Goal: Task Accomplishment & Management: Manage account settings

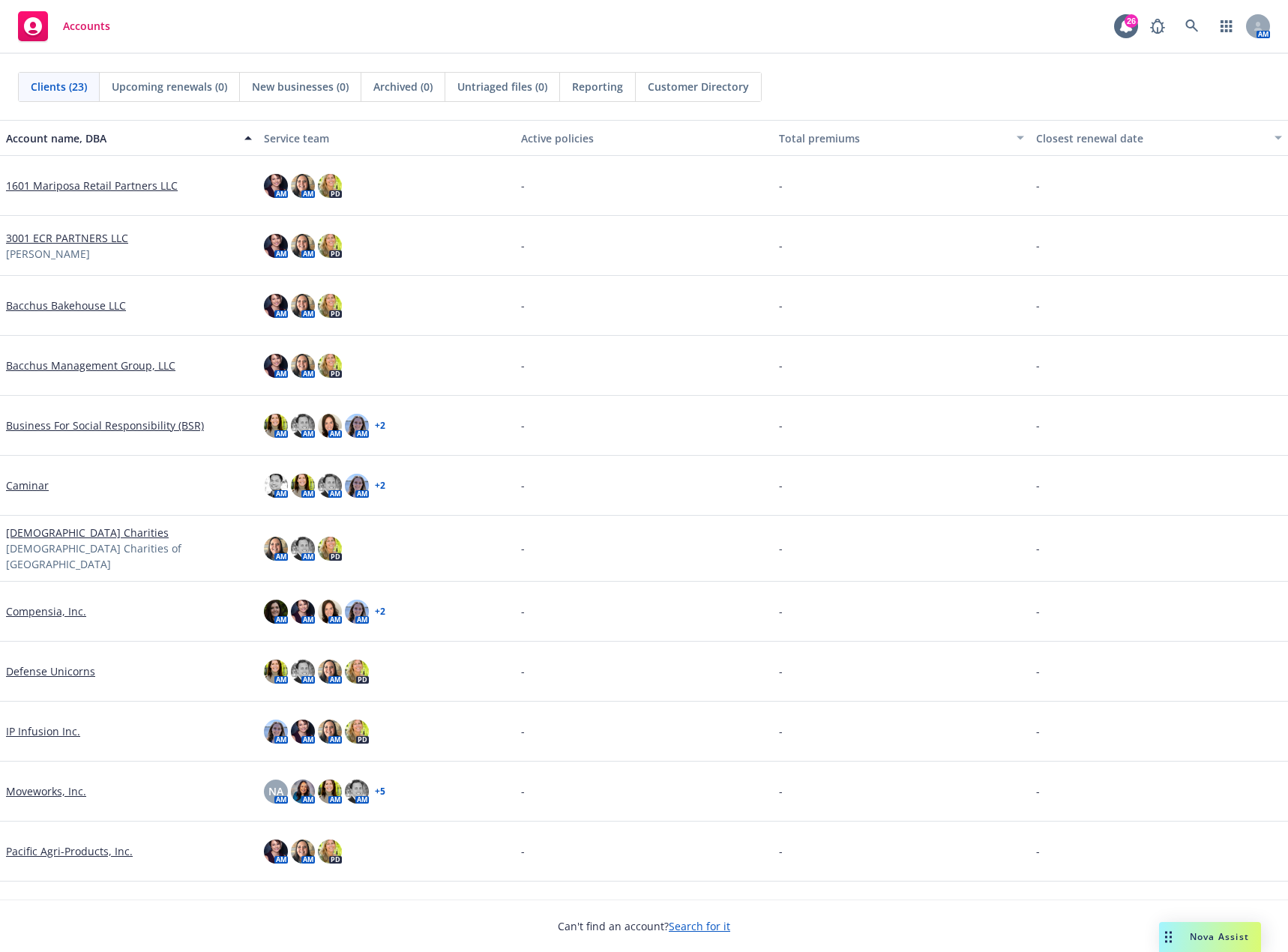
click at [65, 607] on link "Compensia, Inc." at bounding box center [46, 611] width 80 height 16
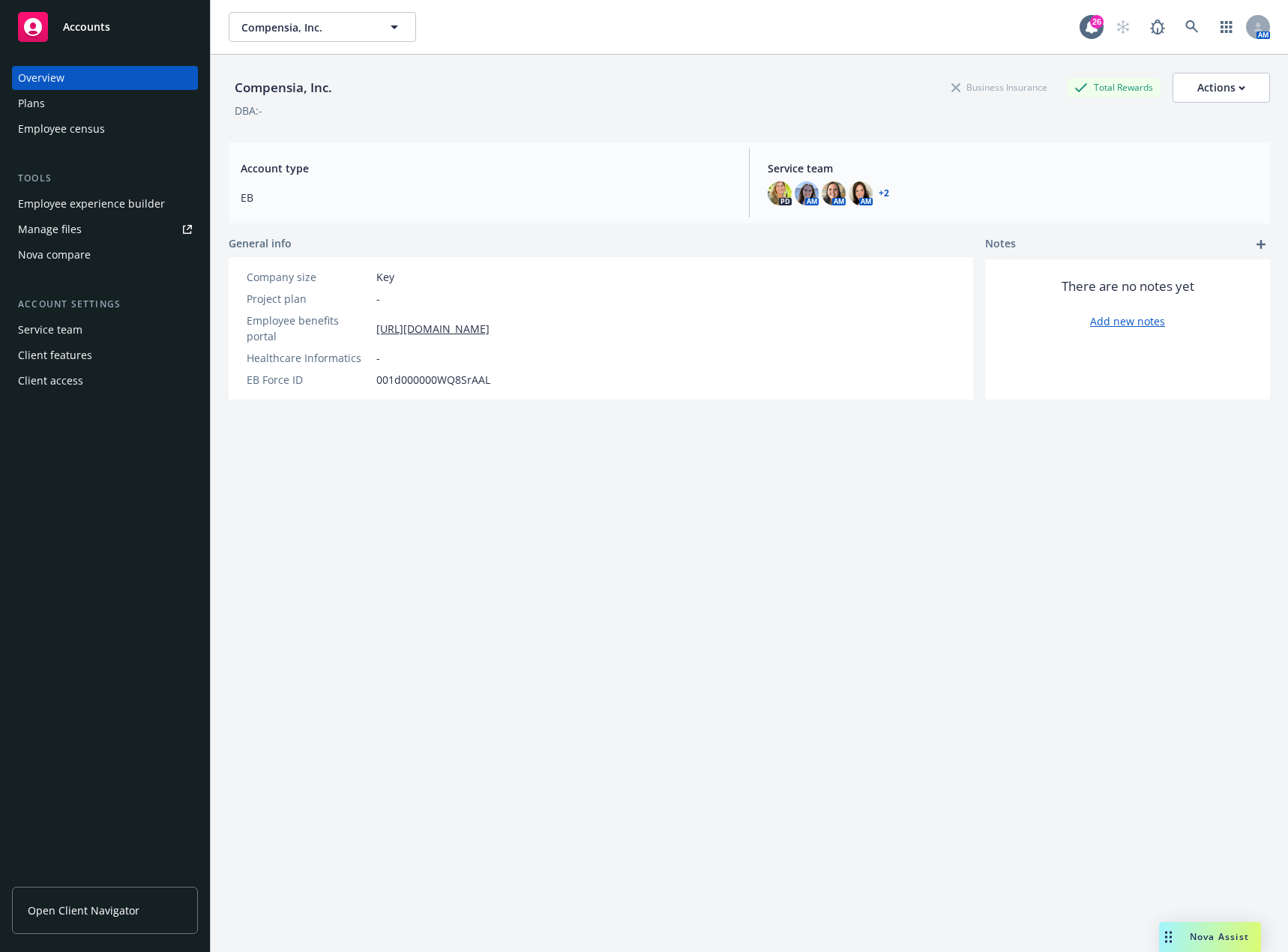
click at [76, 235] on div "Manage files" at bounding box center [49, 229] width 63 height 24
click at [120, 200] on div "Employee experience builder" at bounding box center [91, 204] width 147 height 24
click at [376, 33] on button "Compensia, Inc." at bounding box center [323, 26] width 188 height 30
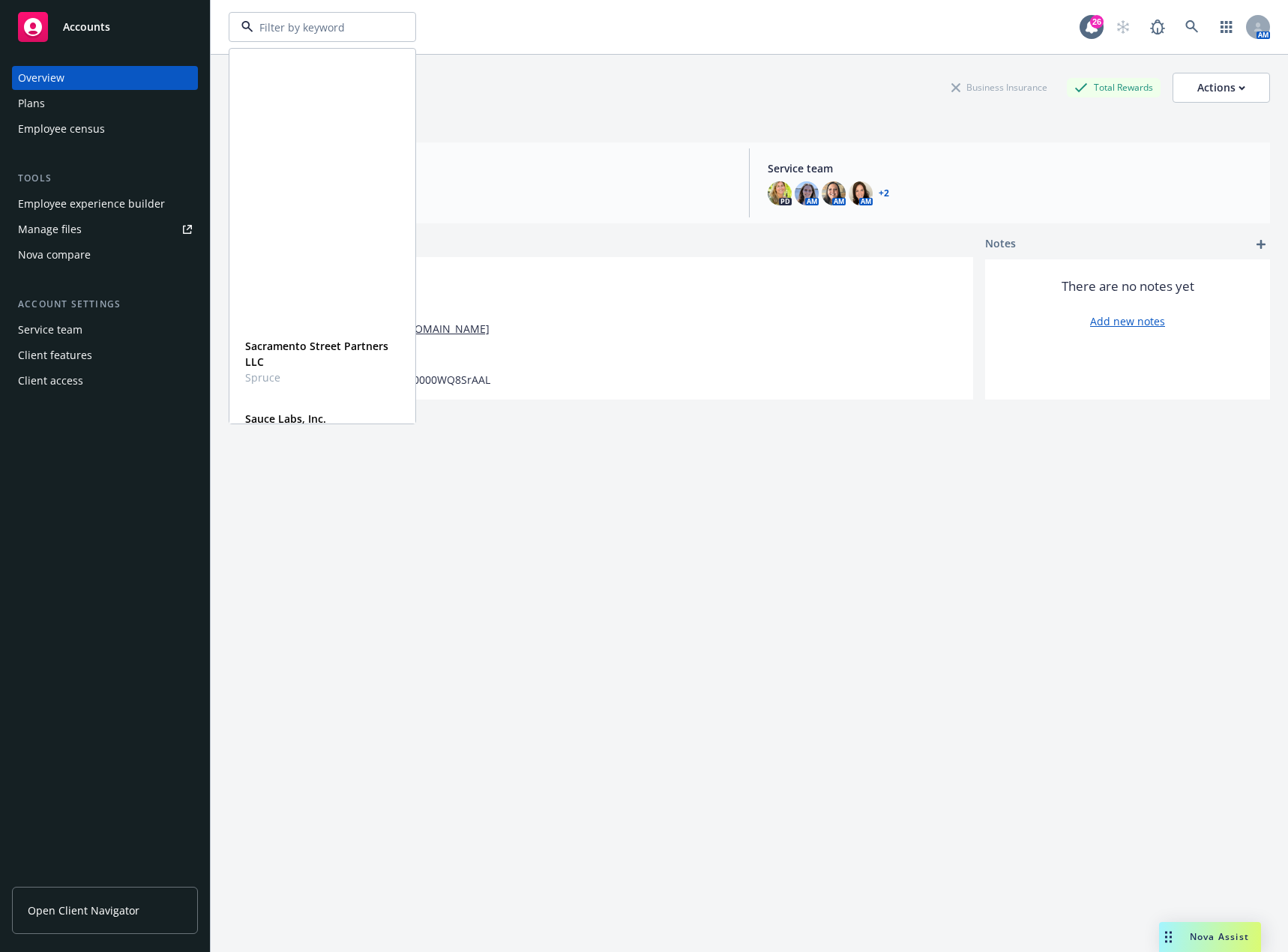
scroll to position [826, 0]
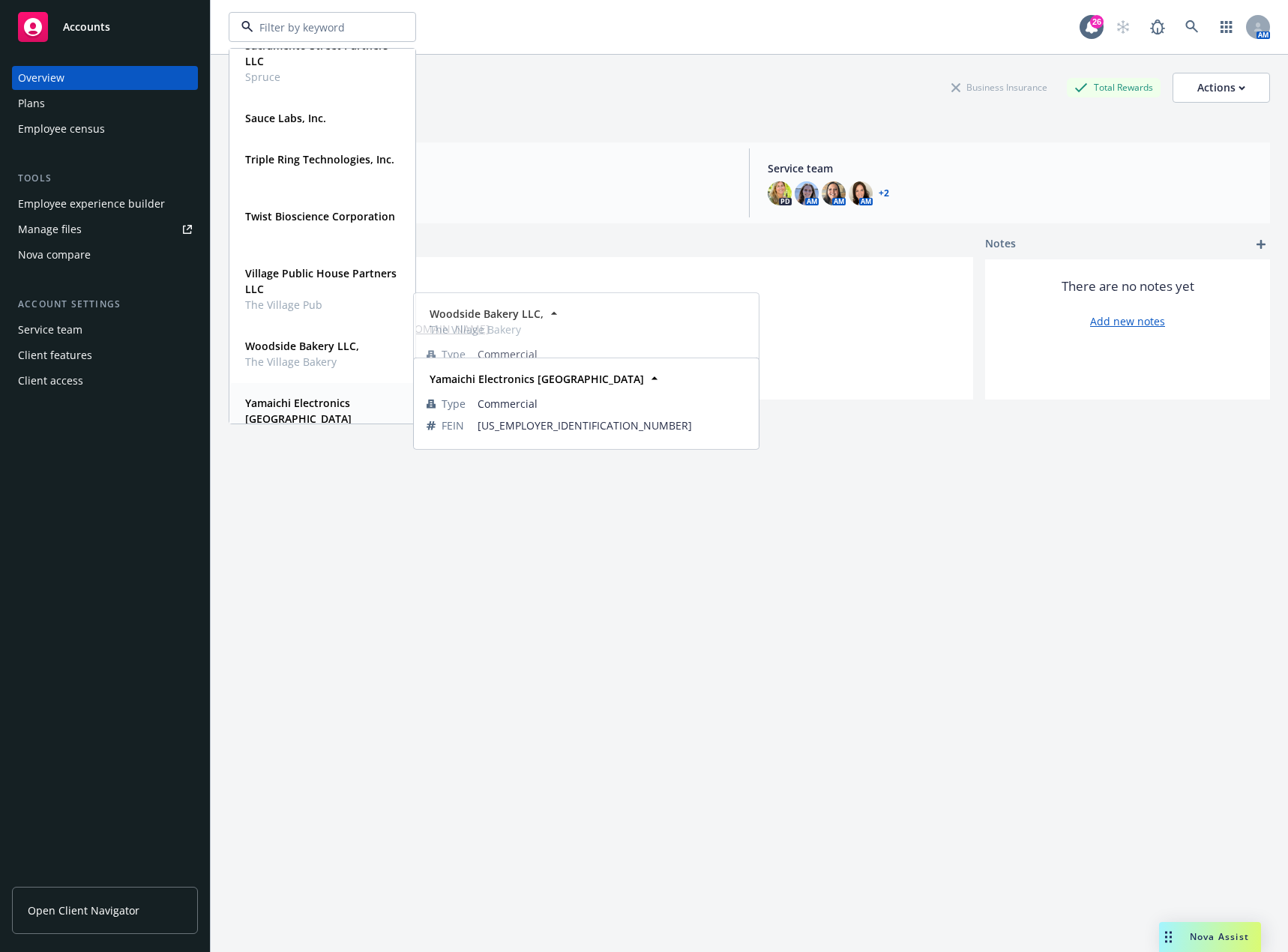
click at [315, 410] on span "Yamaichi Electronics USA" at bounding box center [320, 410] width 151 height 31
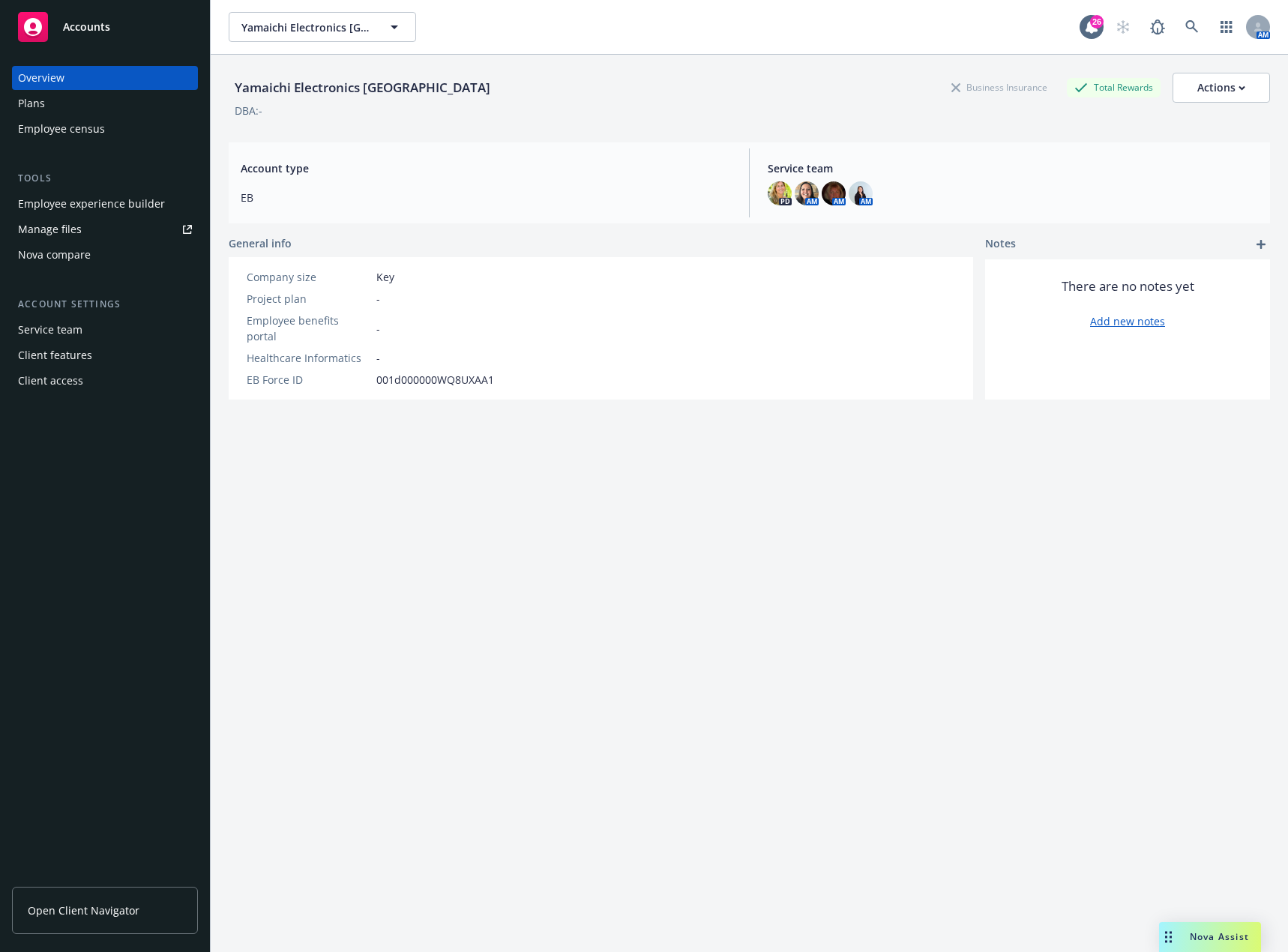
click at [79, 109] on div "Plans" at bounding box center [105, 103] width 174 height 24
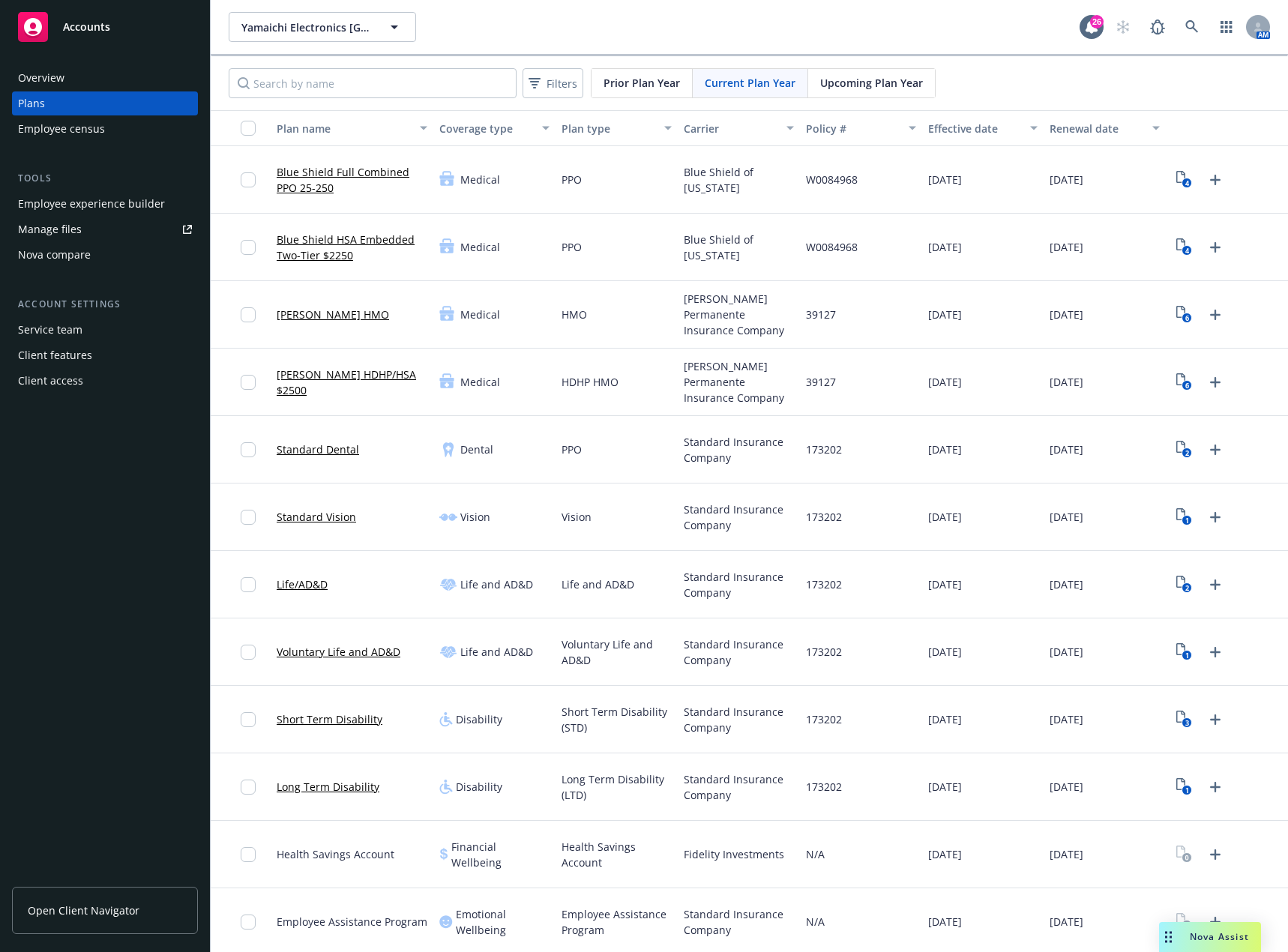
click at [840, 90] on span "Upcoming Plan Year" at bounding box center [871, 83] width 103 height 16
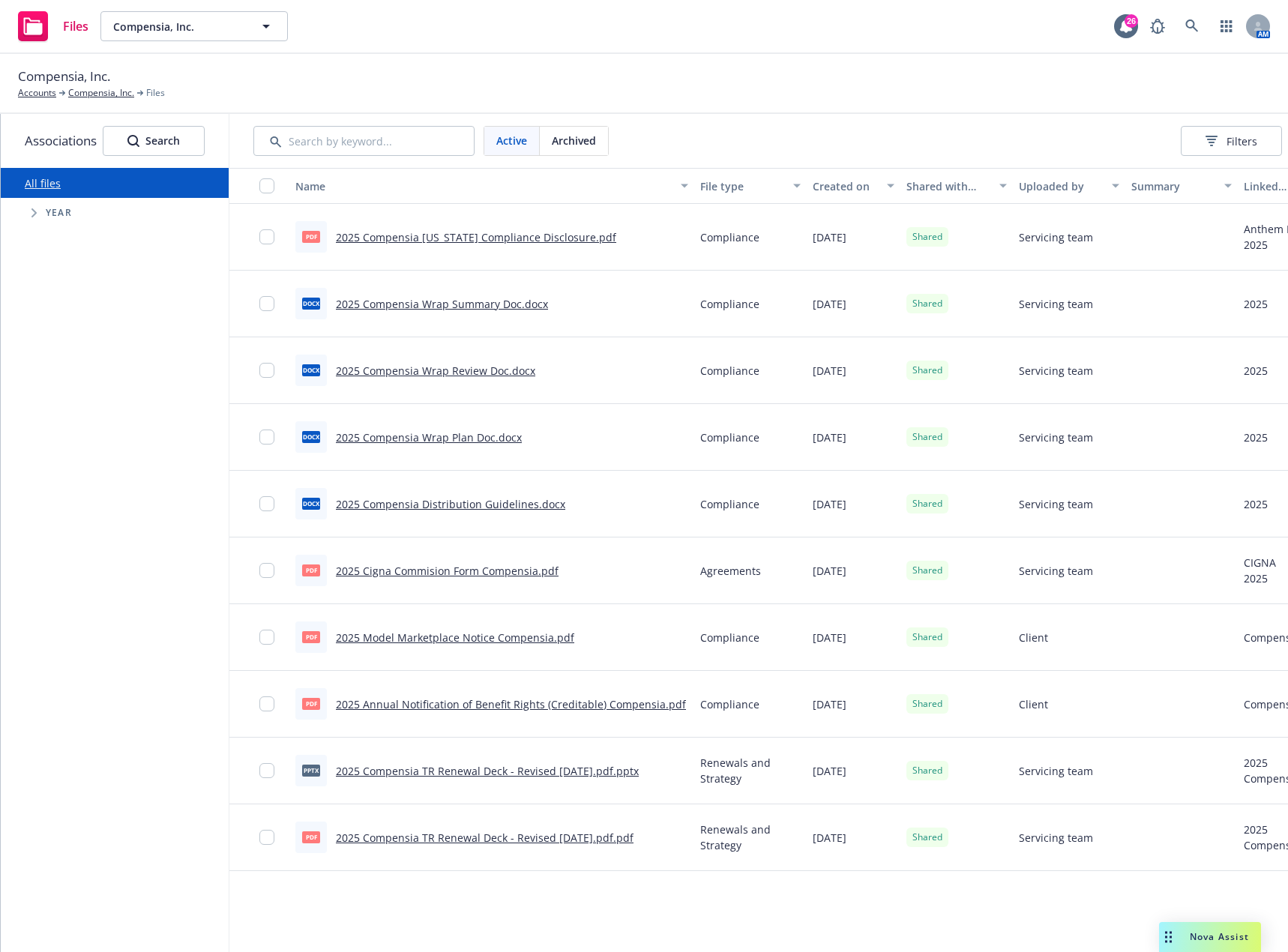
scroll to position [0, 139]
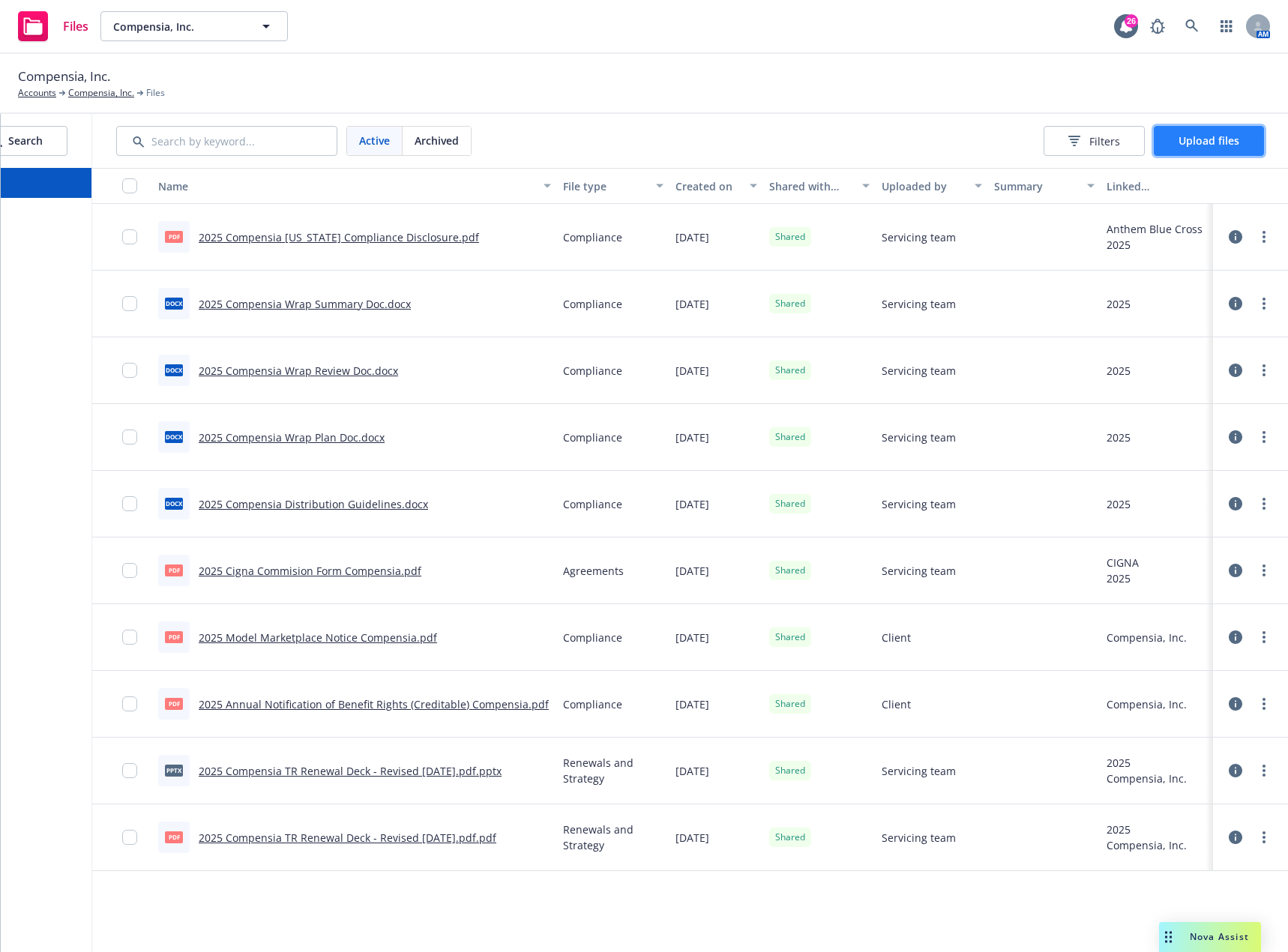
click at [1219, 145] on span "Upload files" at bounding box center [1209, 140] width 61 height 14
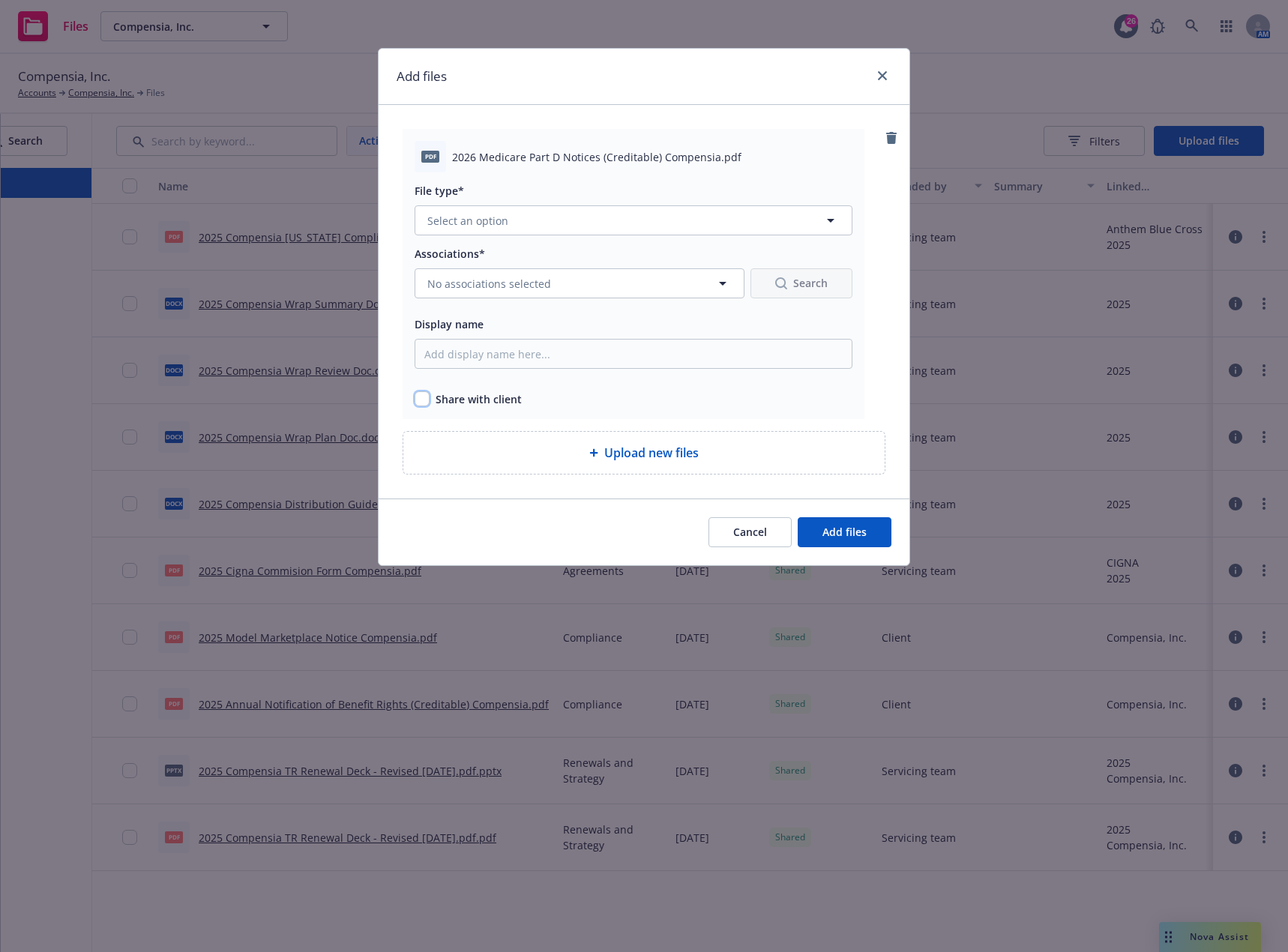
click at [418, 397] on input "checkbox" at bounding box center [422, 399] width 15 height 15
checkbox input "true"
click at [510, 224] on button "Select an option" at bounding box center [633, 220] width 438 height 30
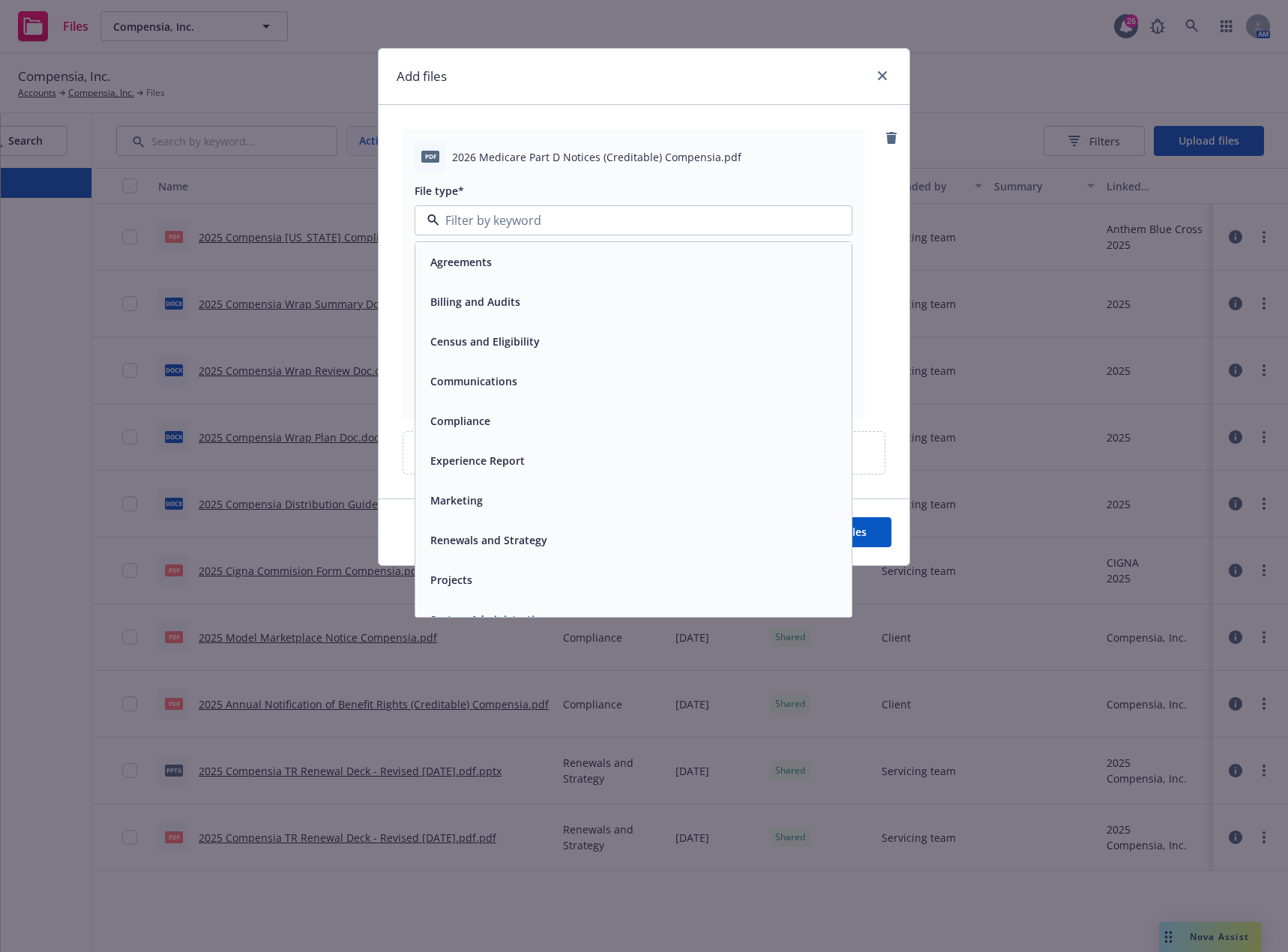
click at [479, 405] on div "Compliance" at bounding box center [633, 421] width 436 height 40
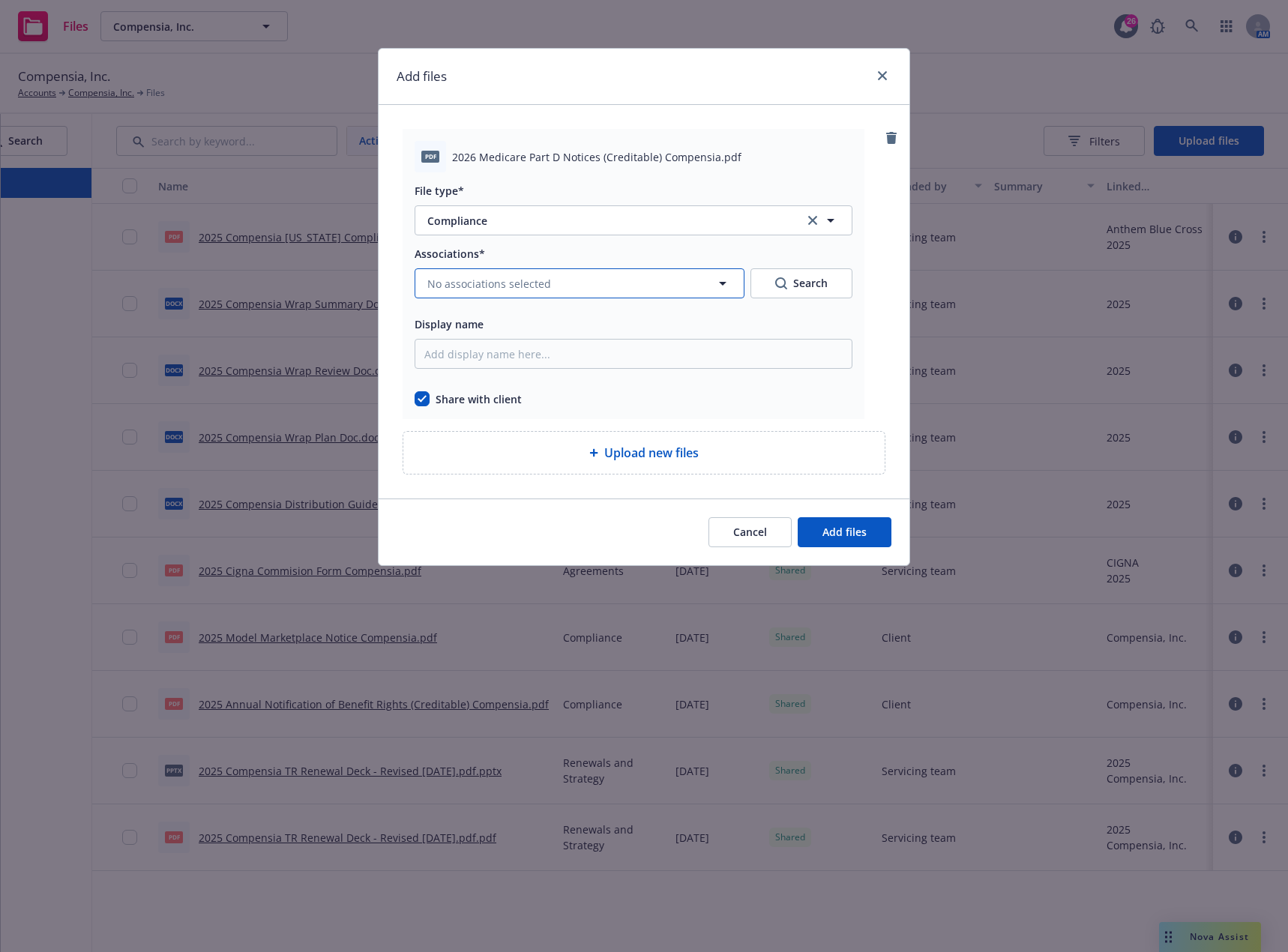
click at [506, 288] on span "No associations selected" at bounding box center [489, 283] width 123 height 16
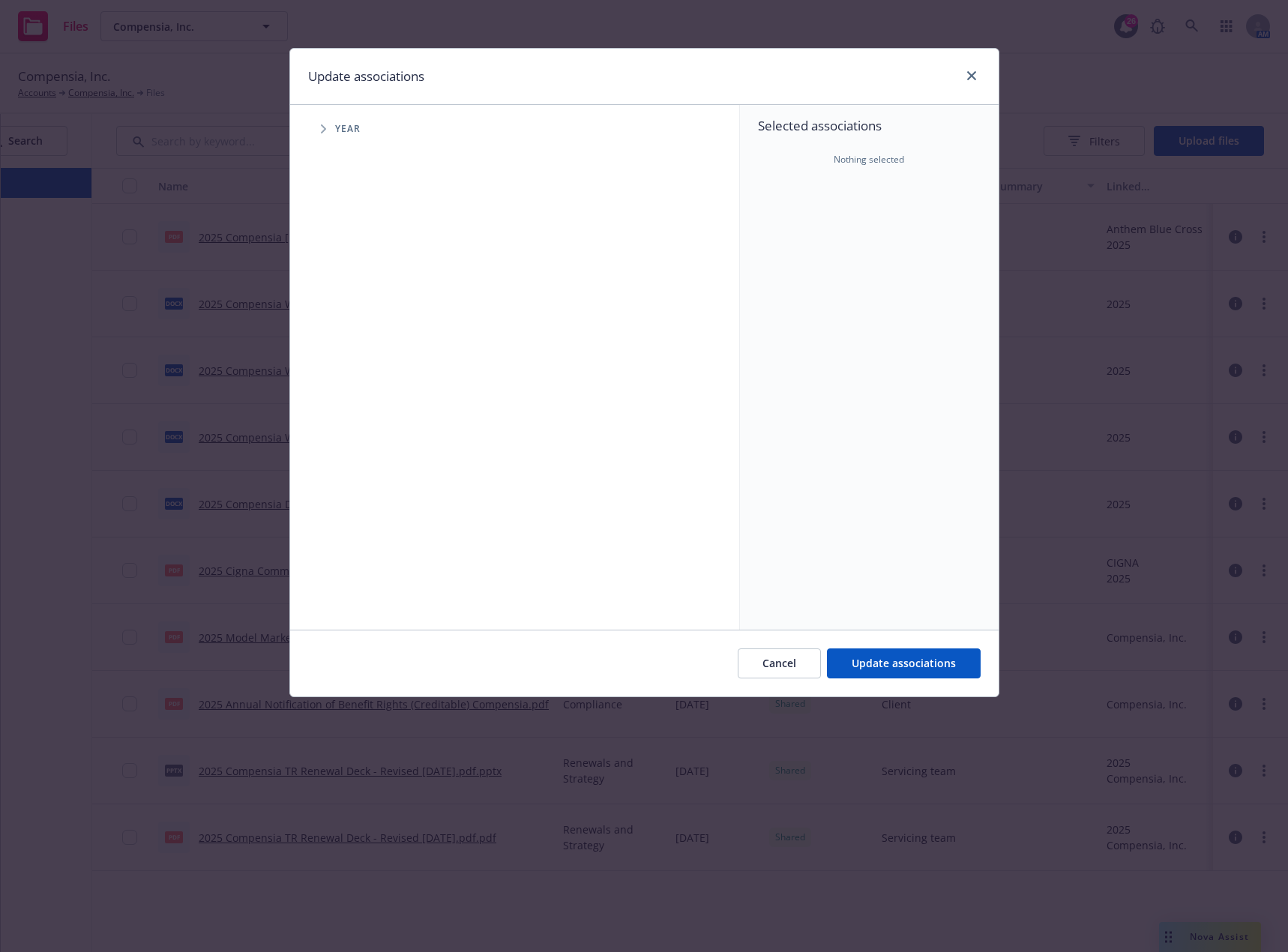
click at [333, 134] on span "Tree Example" at bounding box center [323, 129] width 24 height 24
click at [363, 335] on input "Tree Example" at bounding box center [362, 335] width 15 height 15
checkbox input "true"
click at [893, 666] on span "Update associations" at bounding box center [903, 663] width 104 height 14
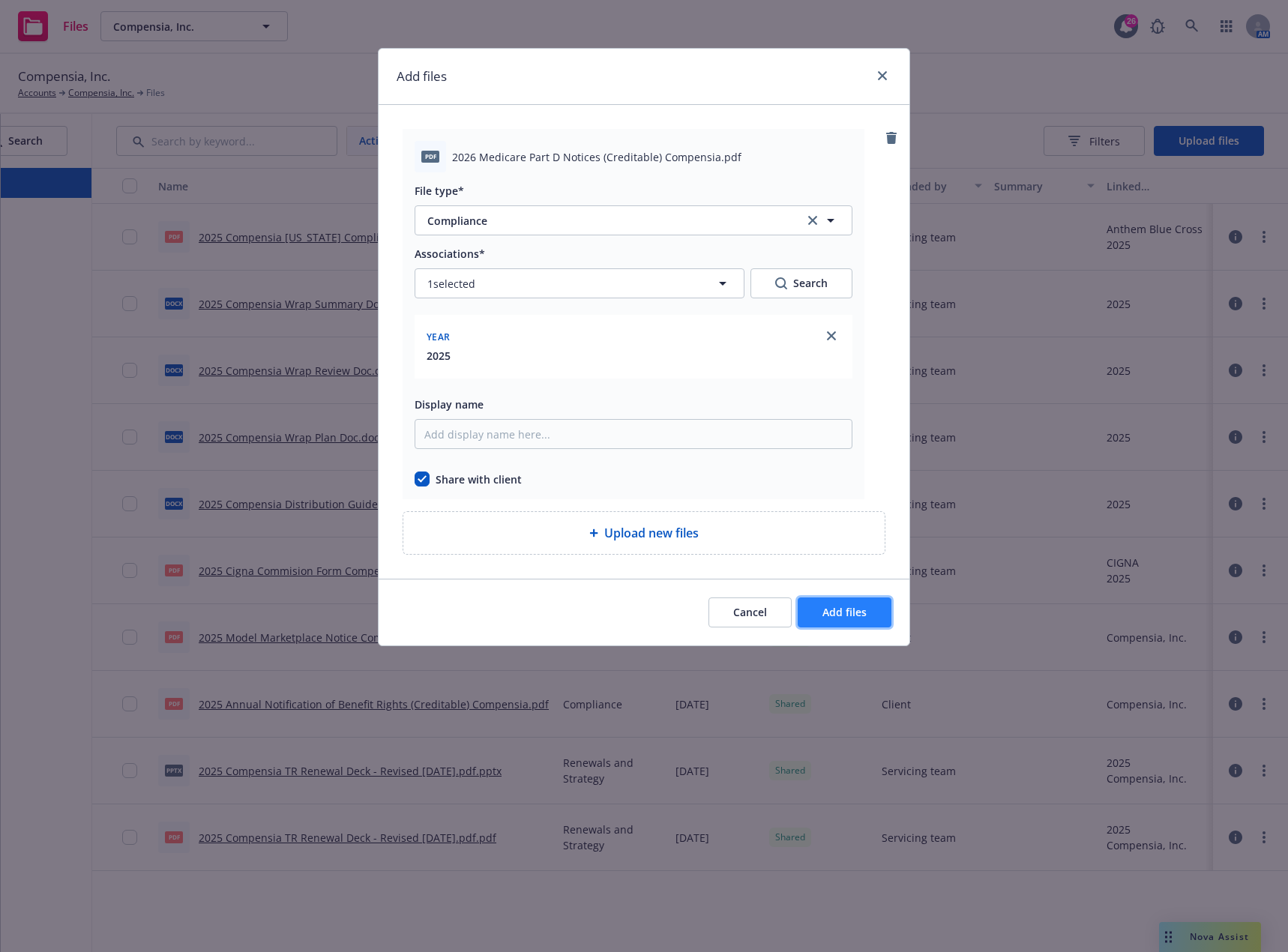
click at [870, 608] on button "Add files" at bounding box center [844, 612] width 94 height 30
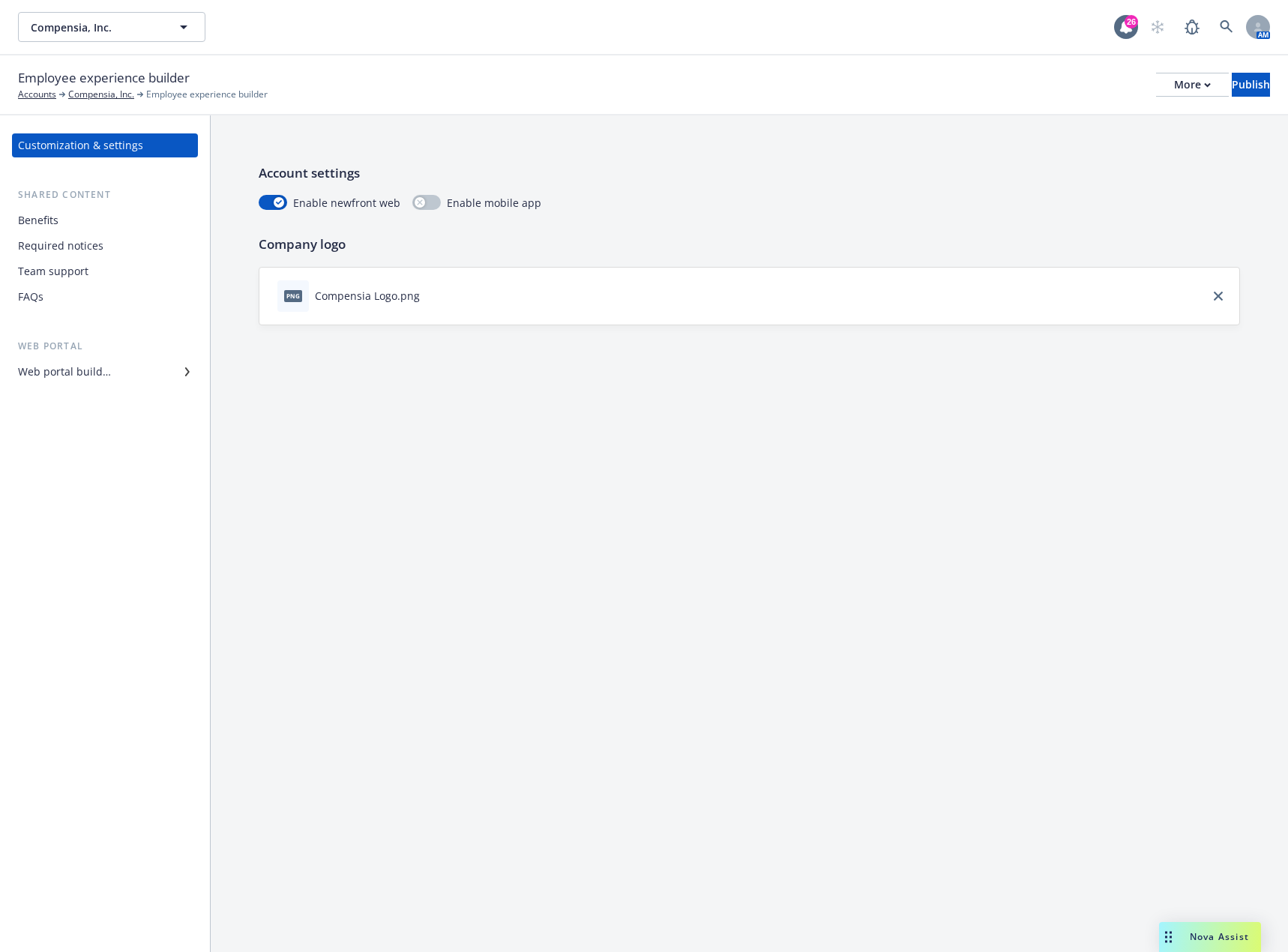
click at [65, 253] on div "Required notices" at bounding box center [60, 246] width 85 height 24
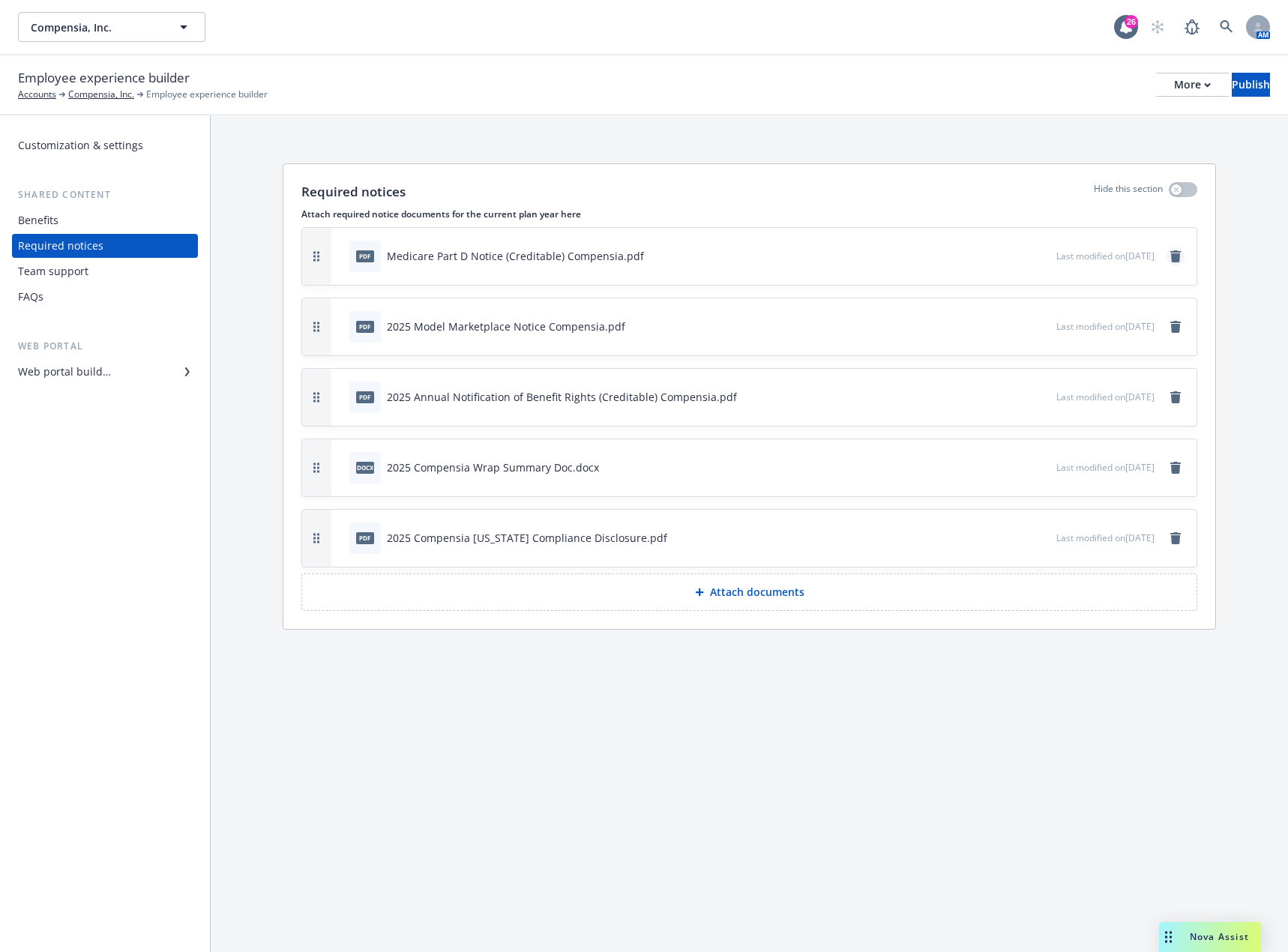
click at [1180, 255] on icon "remove" at bounding box center [1176, 256] width 12 height 12
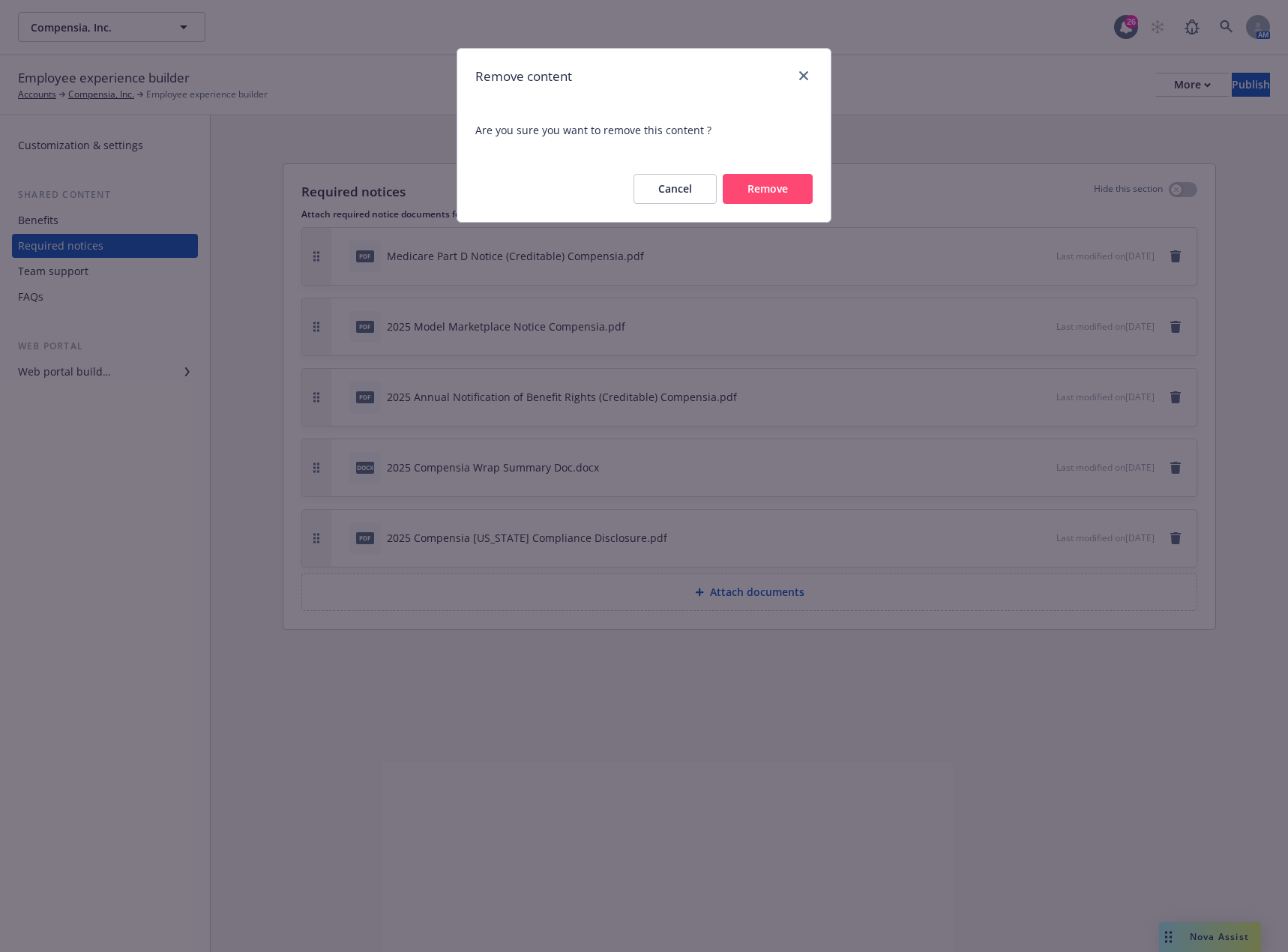
click at [782, 200] on button "Remove" at bounding box center [767, 189] width 90 height 30
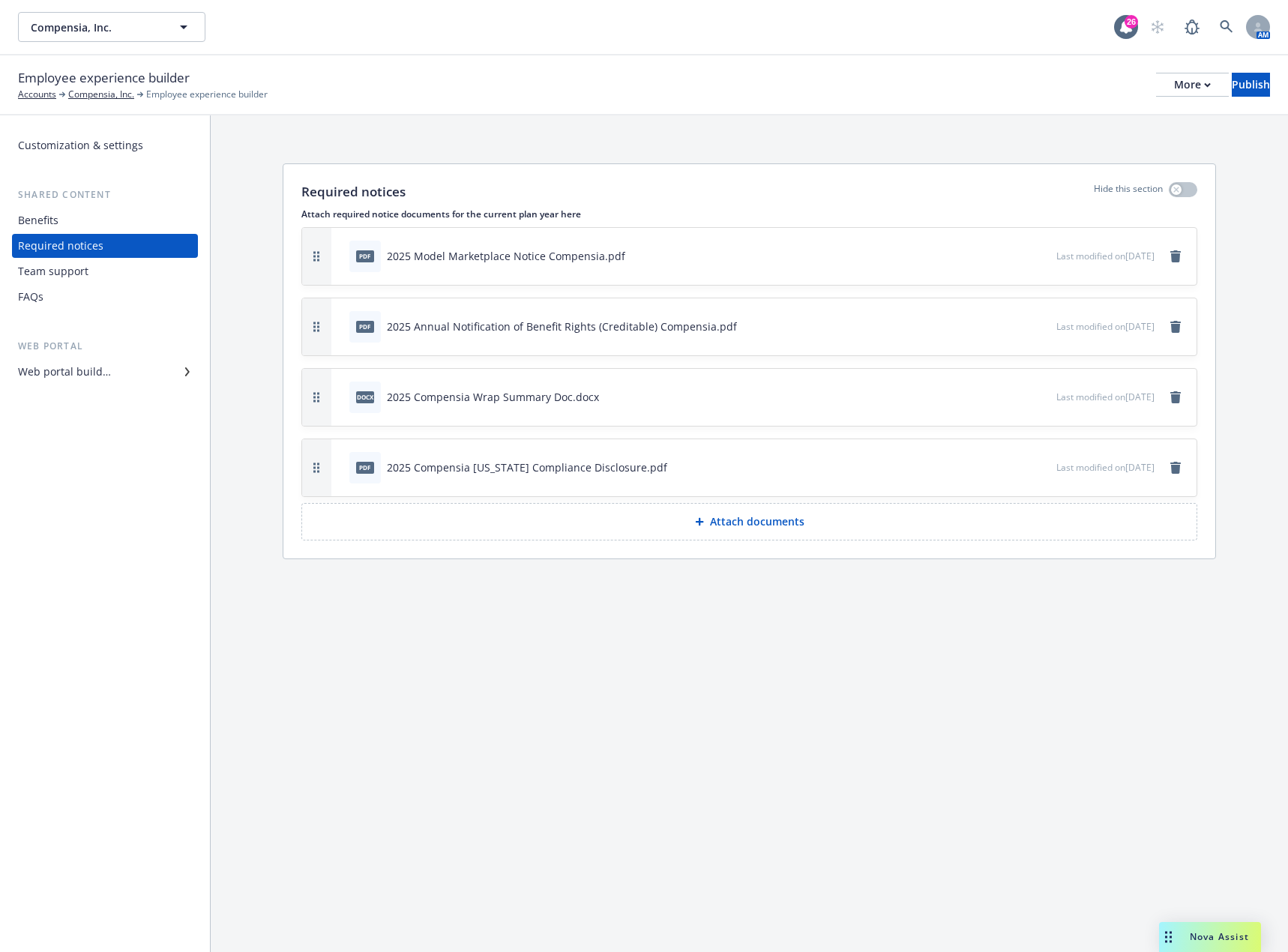
click at [769, 526] on p "Attach documents" at bounding box center [757, 522] width 95 height 15
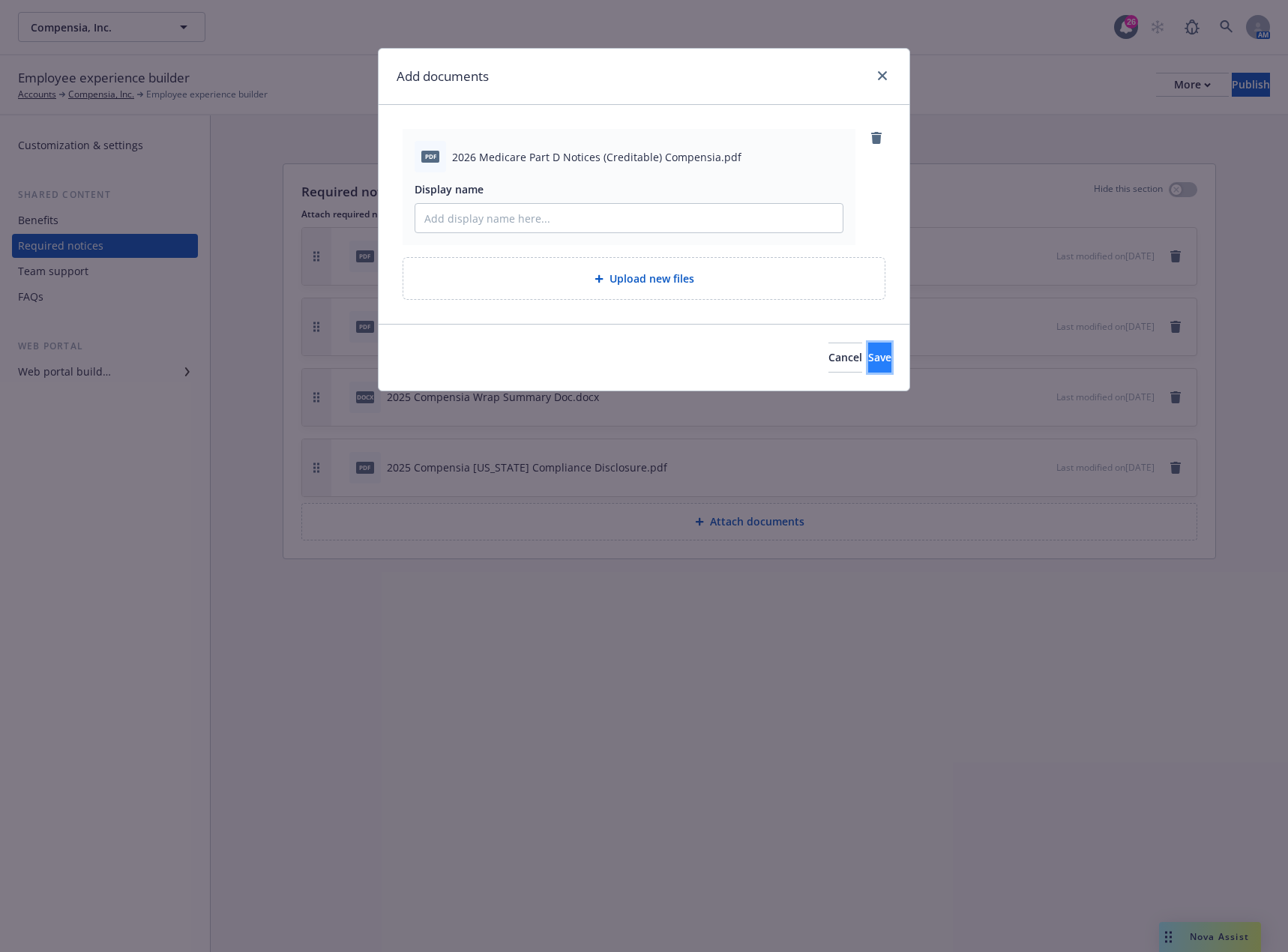
click at [868, 358] on span "Save" at bounding box center [879, 357] width 23 height 14
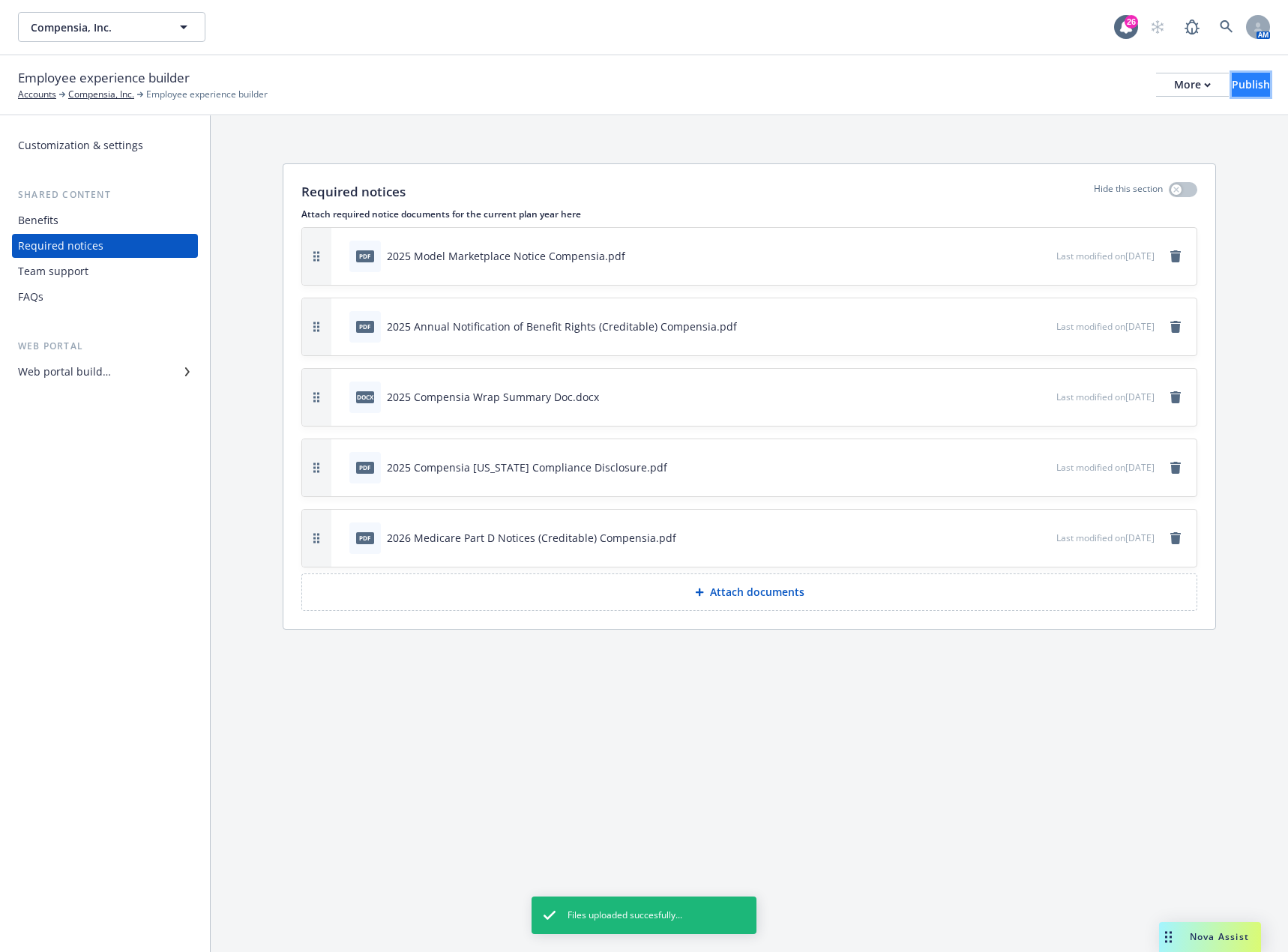
click at [1231, 83] on div "Publish" at bounding box center [1250, 85] width 38 height 23
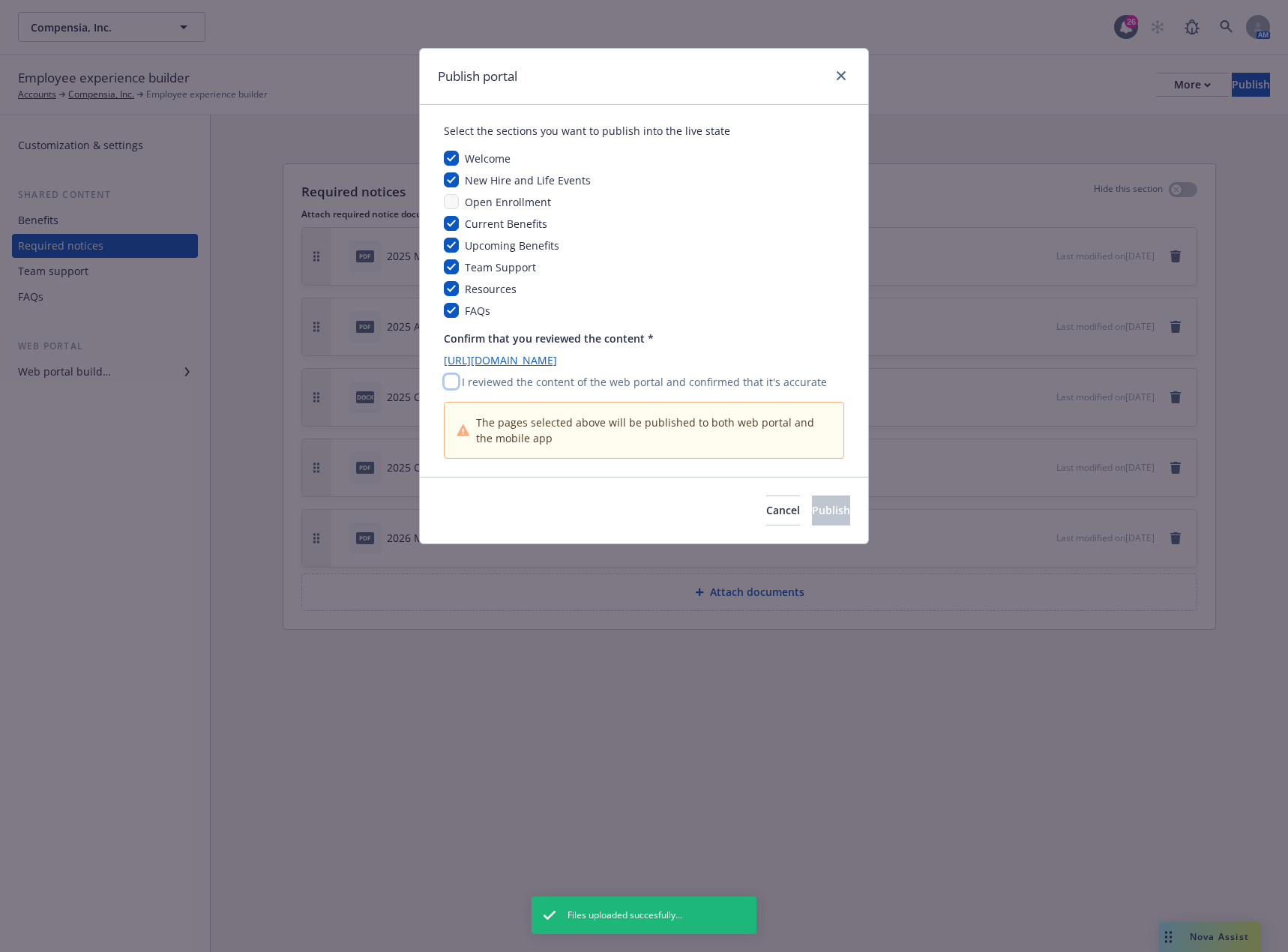
click at [452, 380] on input "checkbox" at bounding box center [451, 382] width 15 height 15
checkbox input "true"
click at [812, 509] on span "Publish" at bounding box center [831, 510] width 38 height 14
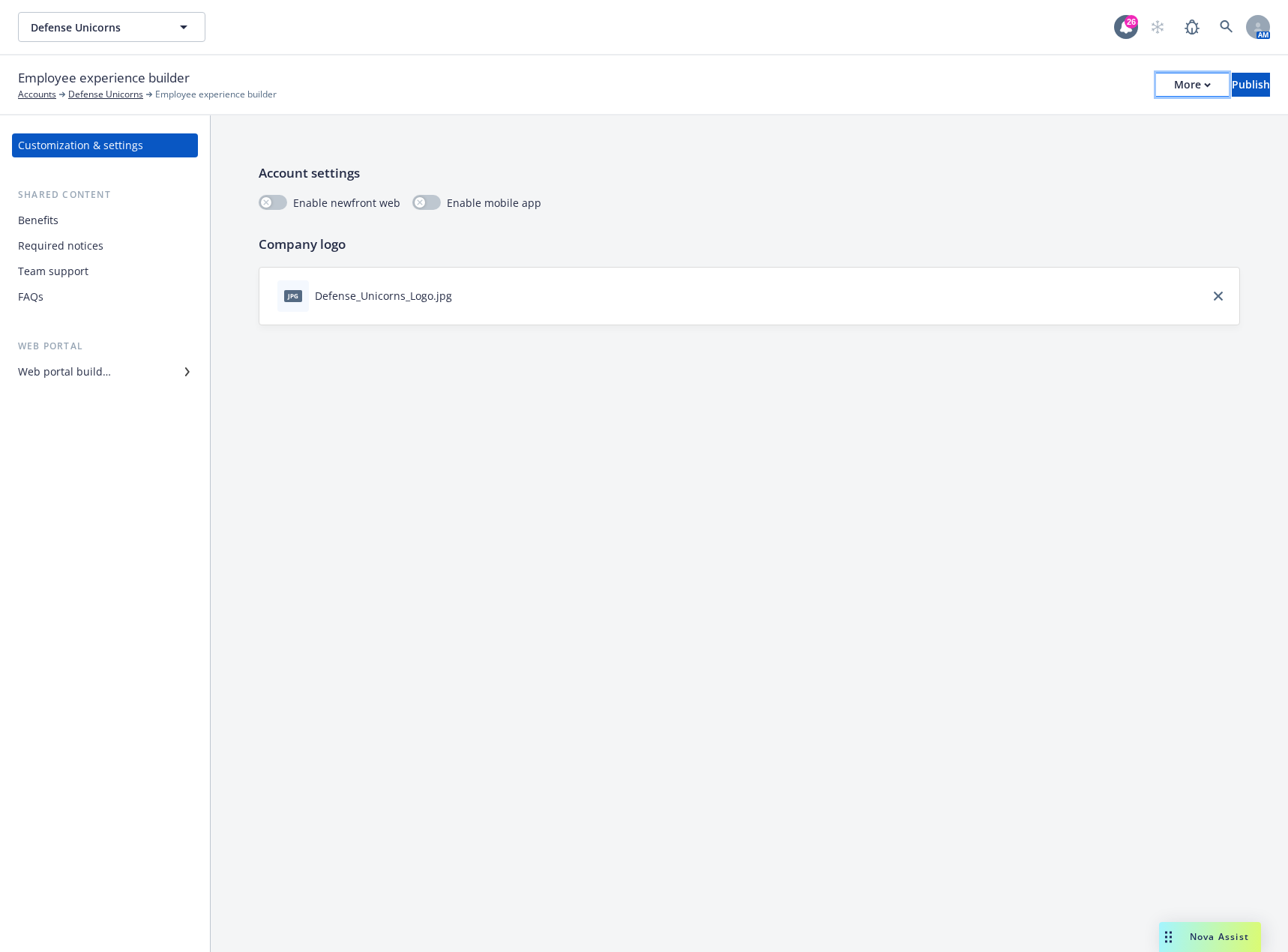
click at [1170, 84] on button "More" at bounding box center [1192, 85] width 73 height 24
click at [1069, 113] on link "Copy preview link" at bounding box center [1068, 118] width 222 height 30
click at [55, 217] on div "Benefits" at bounding box center [38, 221] width 41 height 24
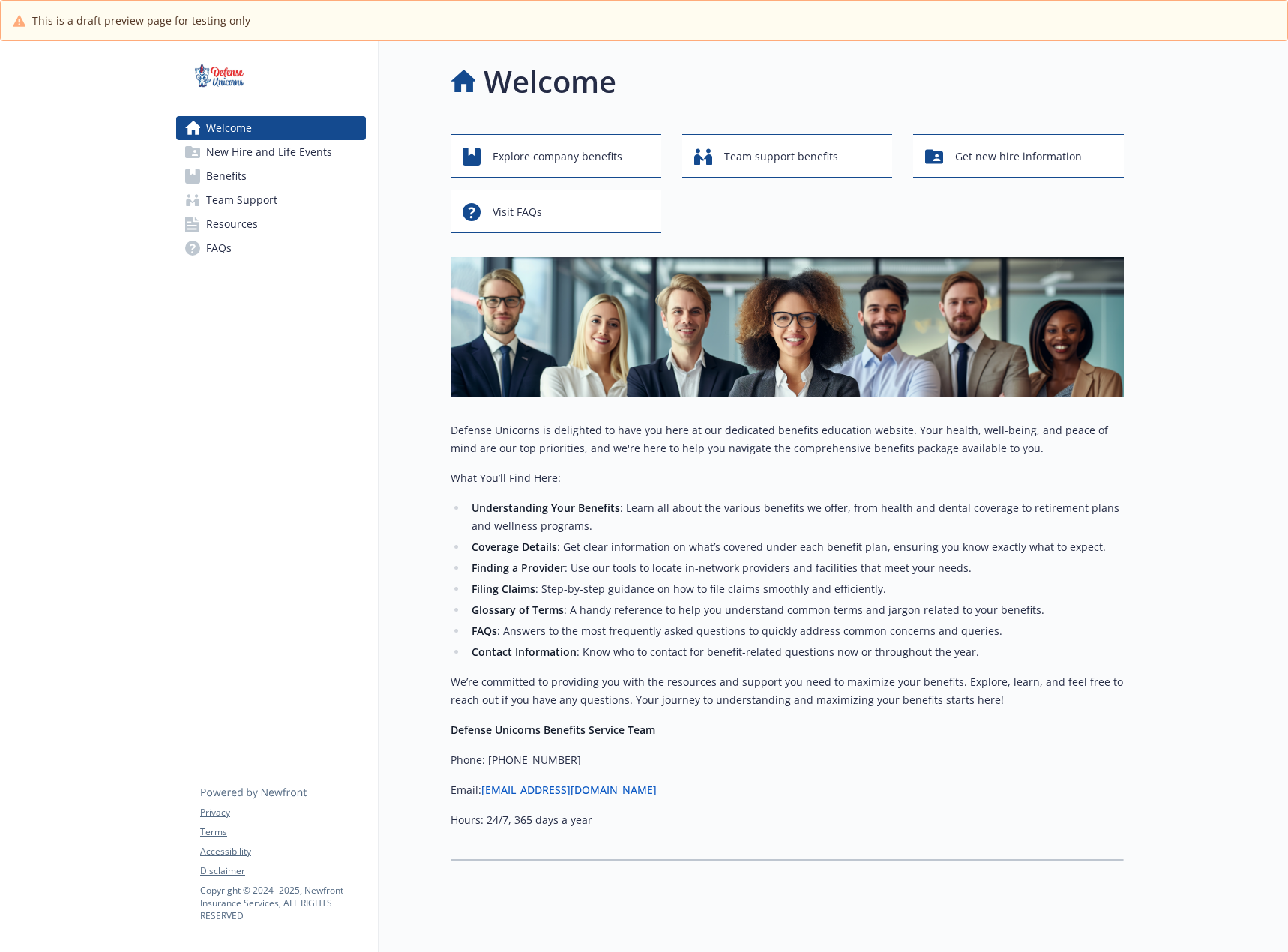
click at [243, 172] on span "Benefits" at bounding box center [226, 176] width 41 height 24
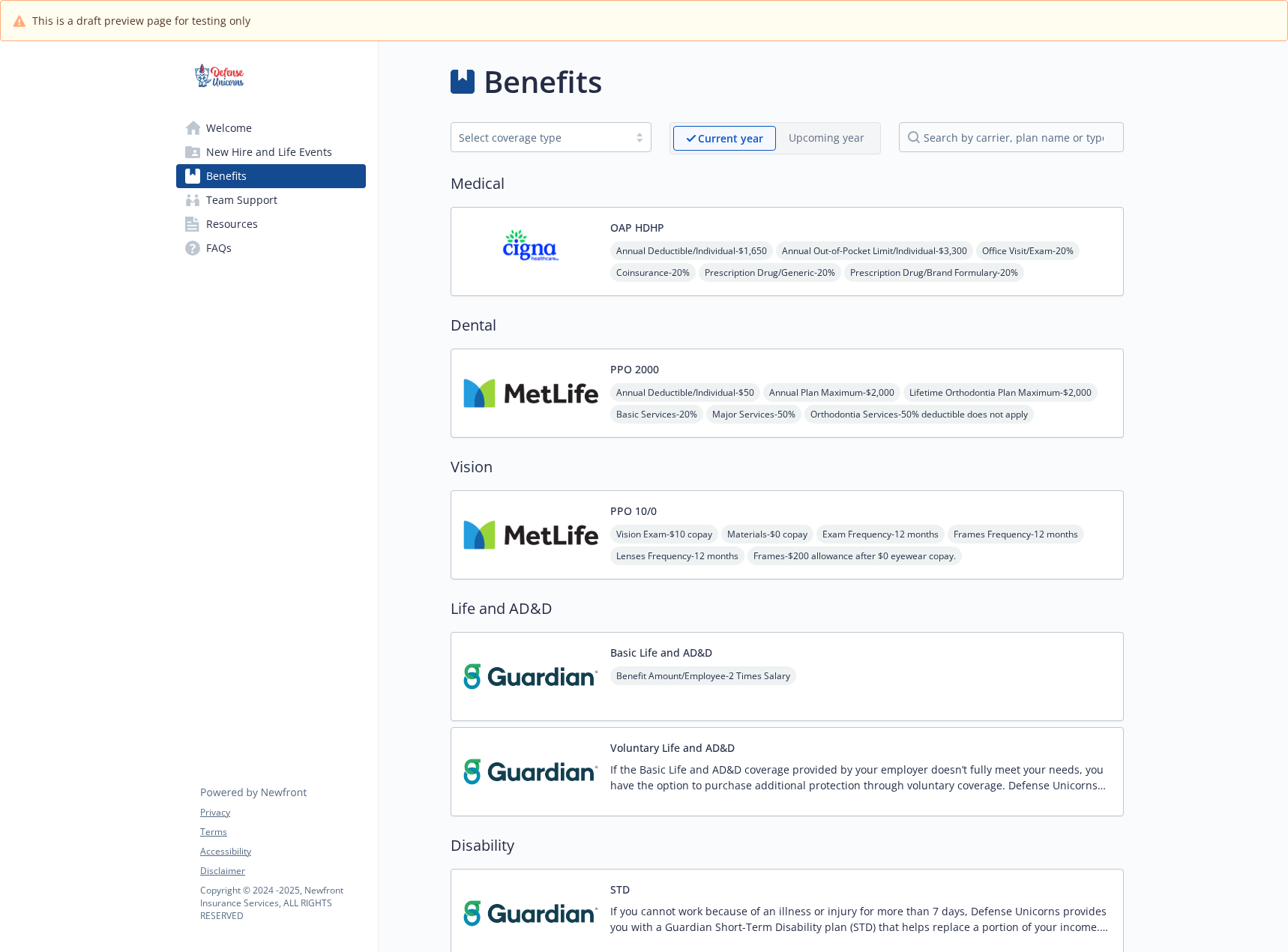
click at [560, 281] on img at bounding box center [531, 251] width 135 height 63
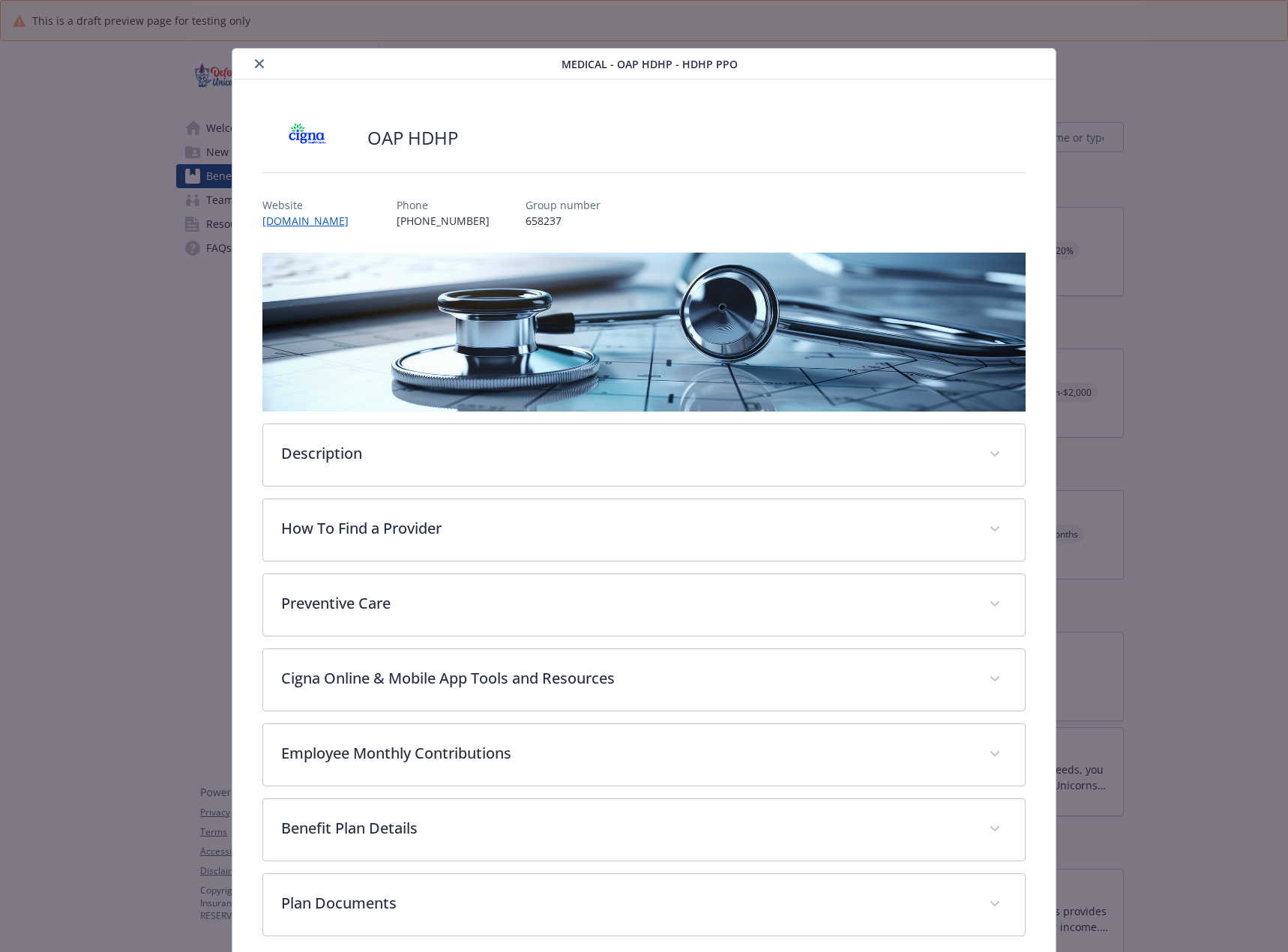
click at [258, 63] on icon "close" at bounding box center [259, 63] width 9 height 9
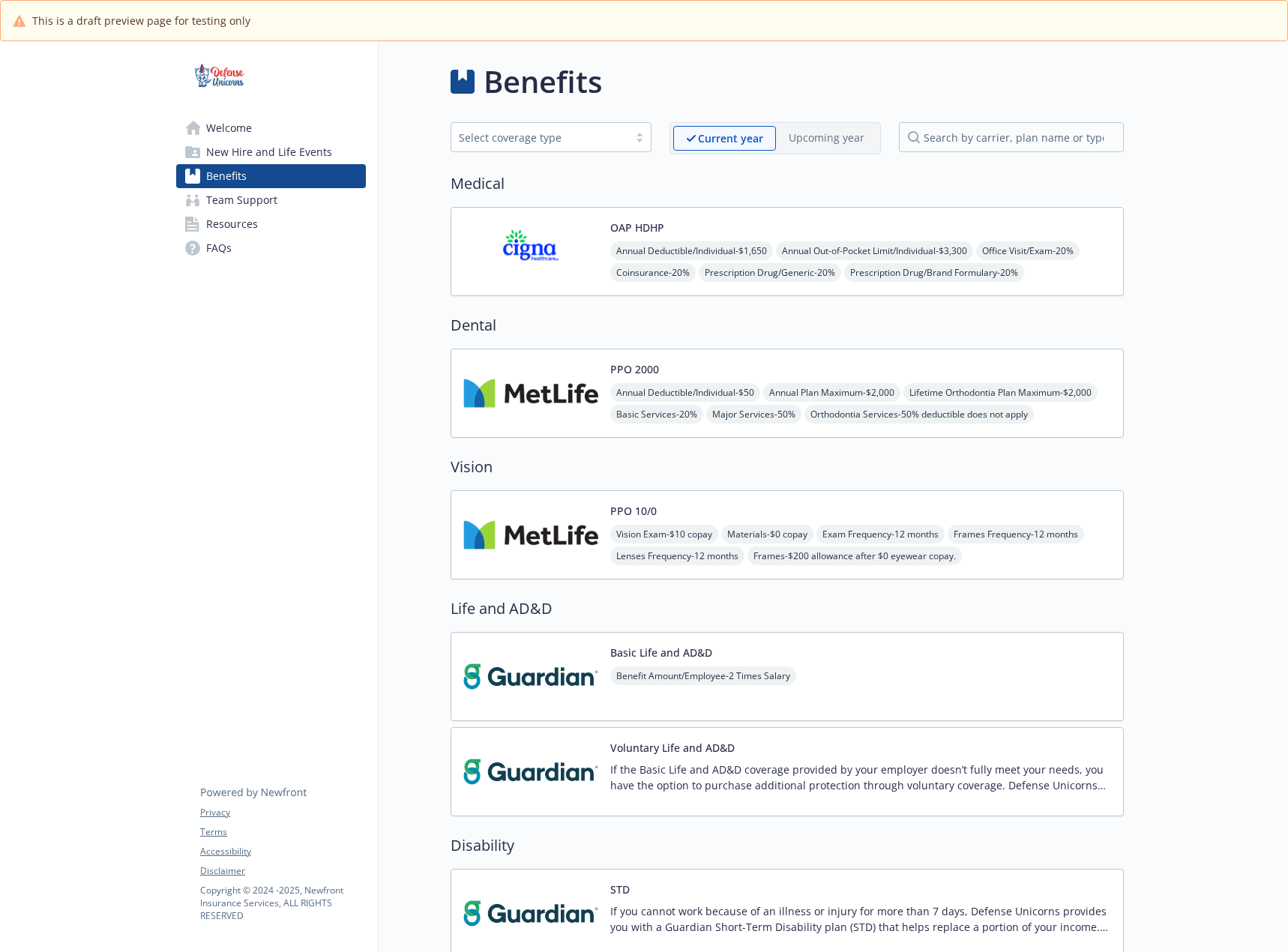
click at [254, 227] on span "Resources" at bounding box center [232, 224] width 52 height 24
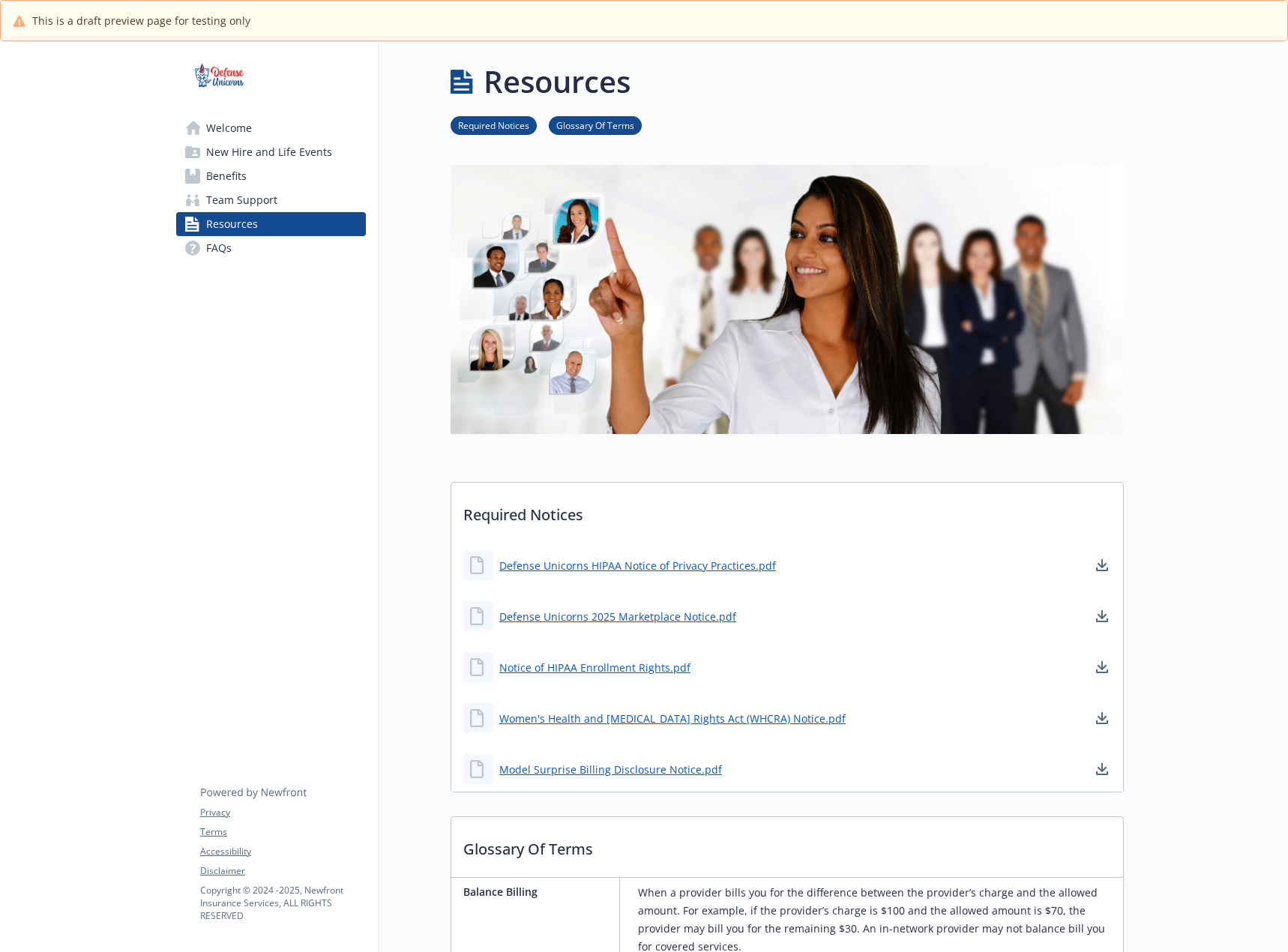
click at [255, 204] on span "Team Support" at bounding box center [242, 200] width 71 height 24
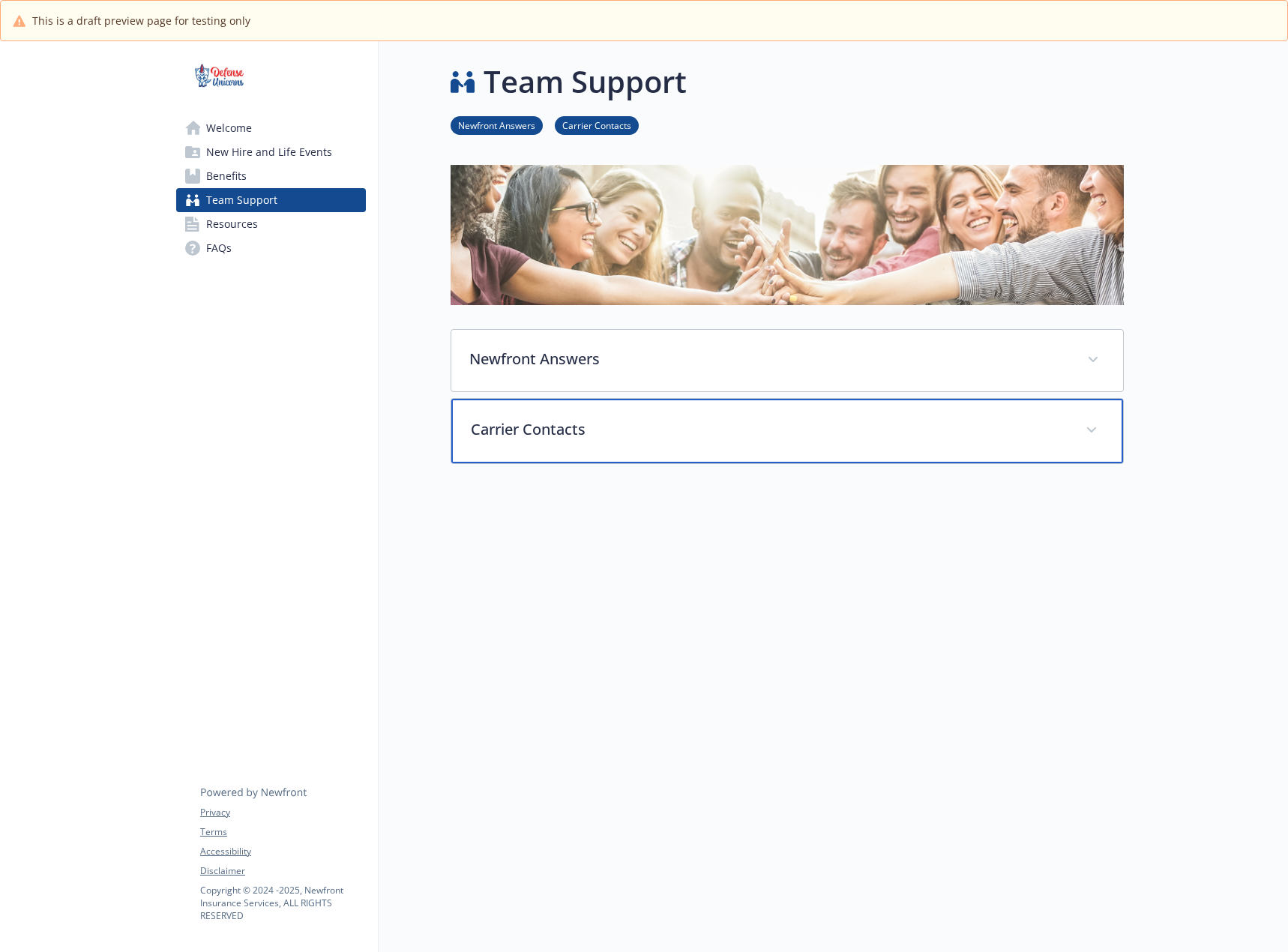
click at [527, 415] on div "Carrier Contacts" at bounding box center [787, 431] width 672 height 64
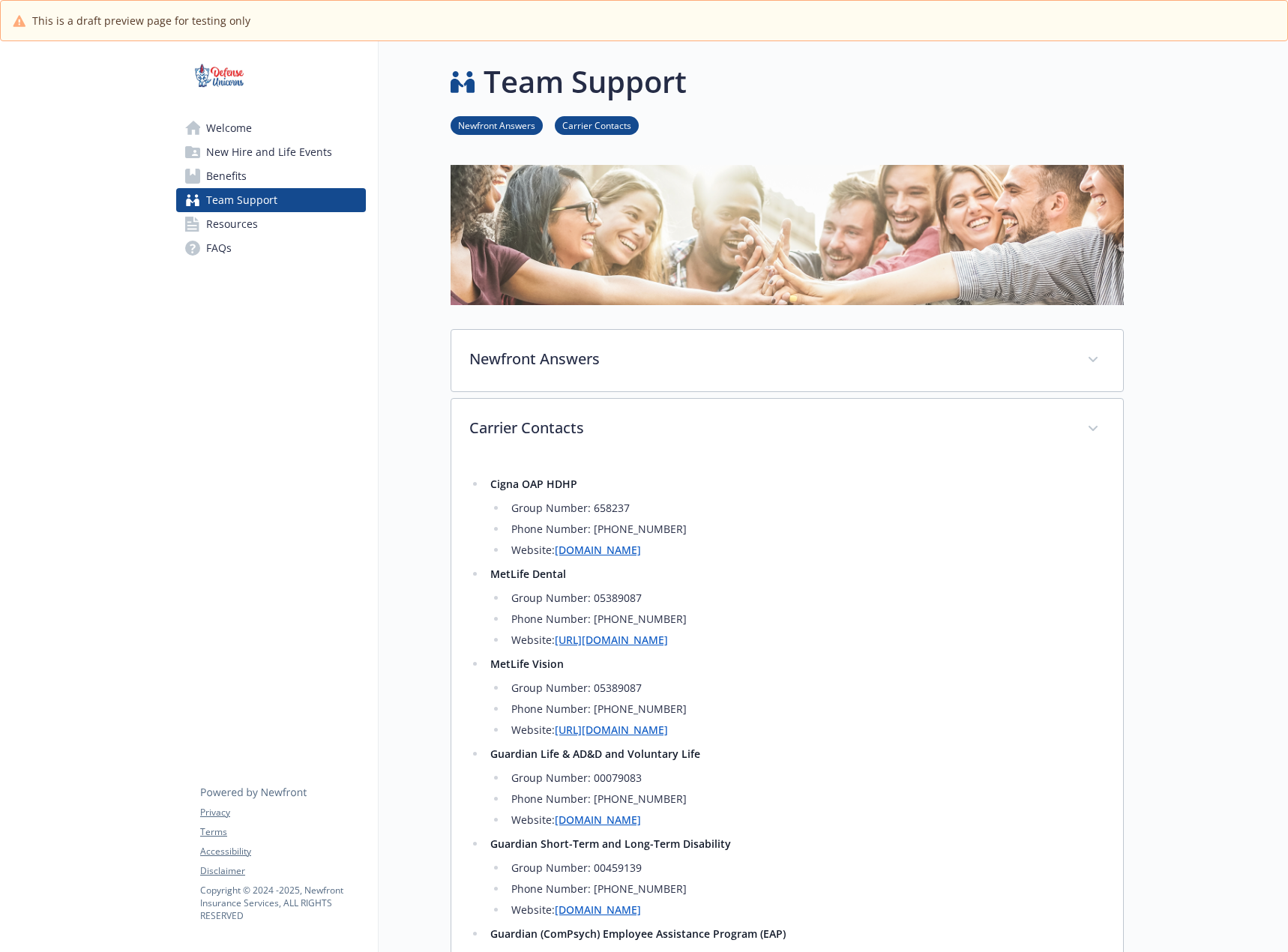
click at [255, 172] on link "Benefits" at bounding box center [270, 176] width 189 height 24
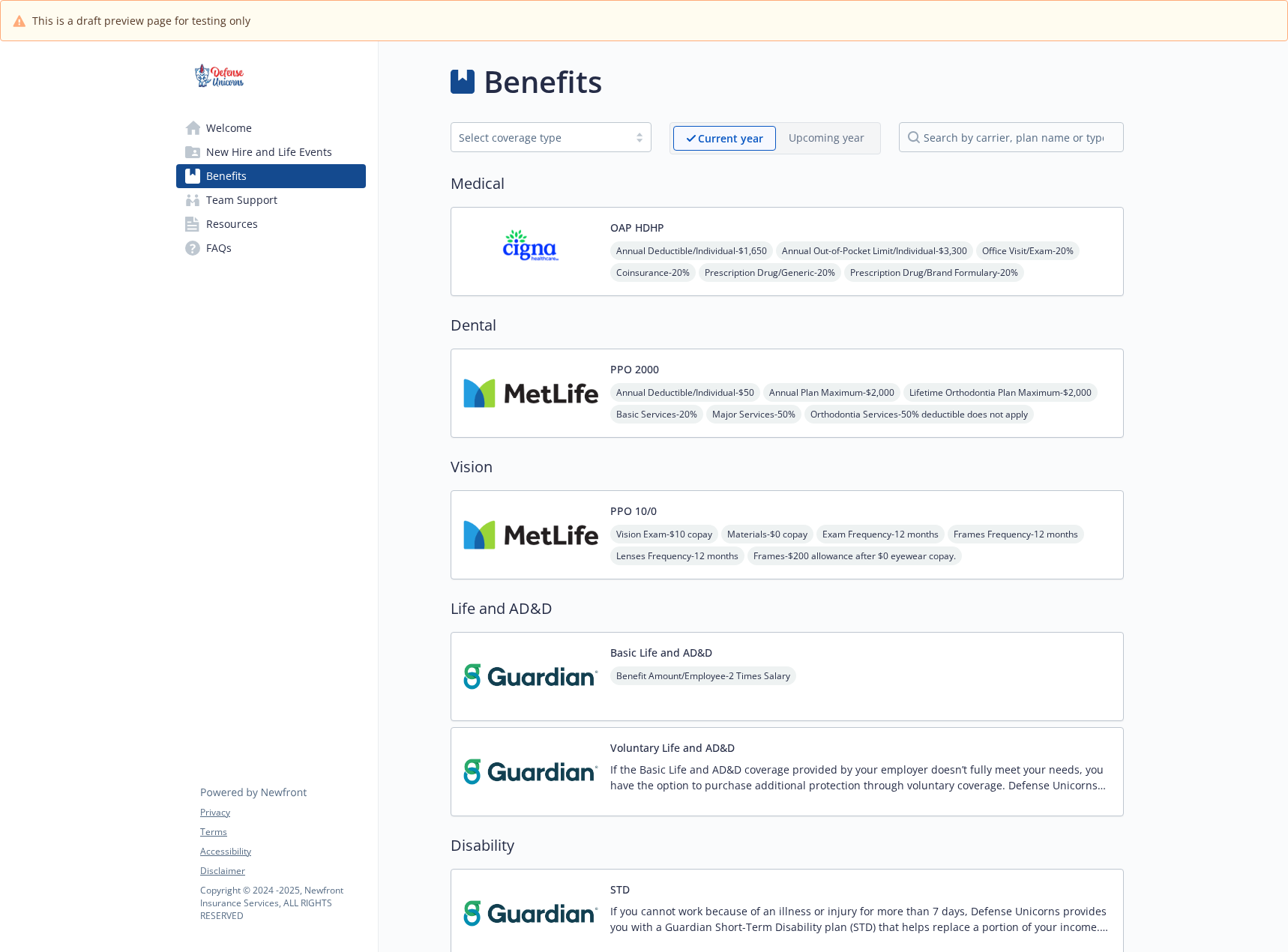
click at [499, 380] on img at bounding box center [531, 393] width 135 height 63
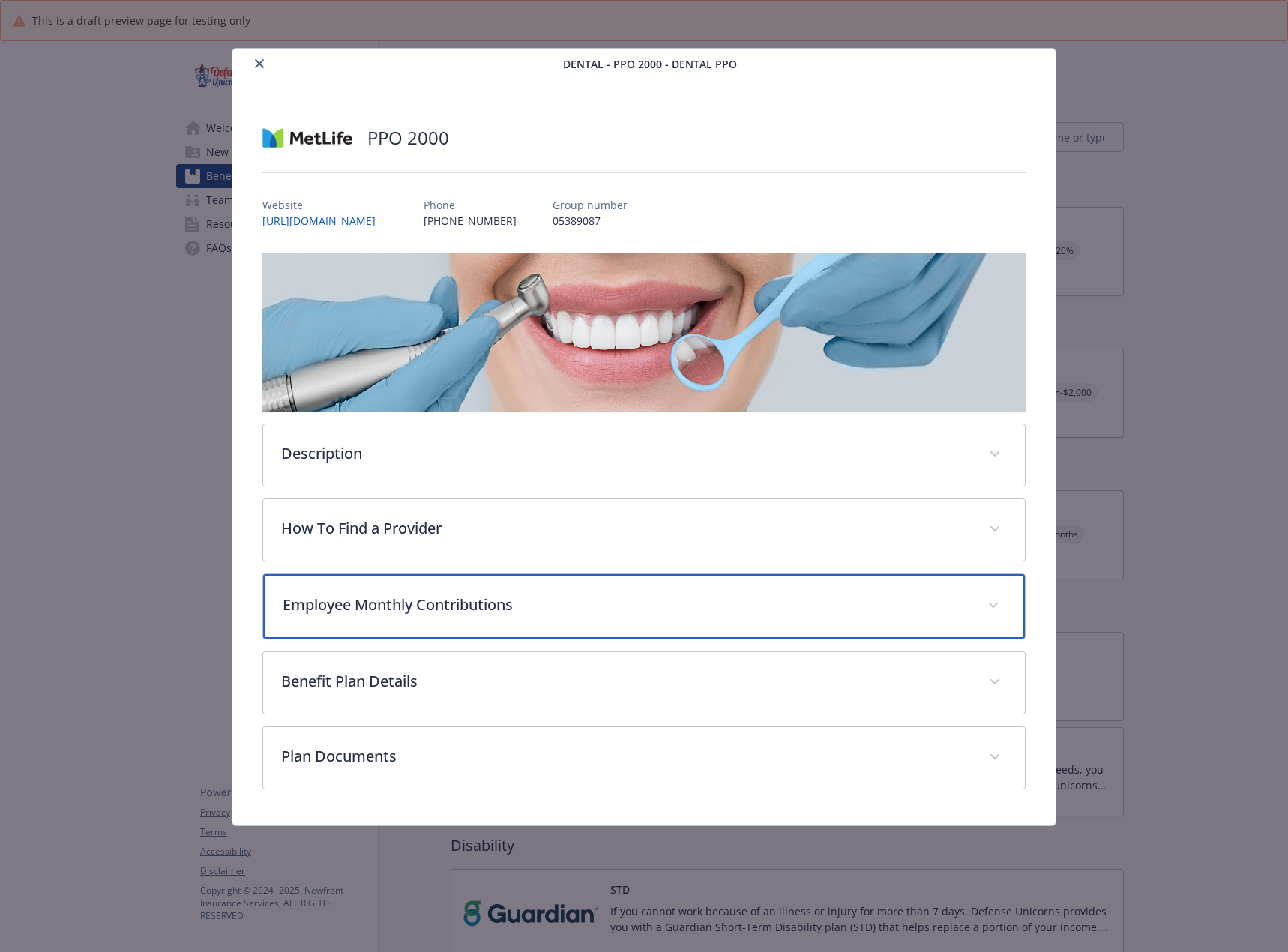
click at [421, 592] on div "Employee Monthly Contributions" at bounding box center [643, 606] width 761 height 64
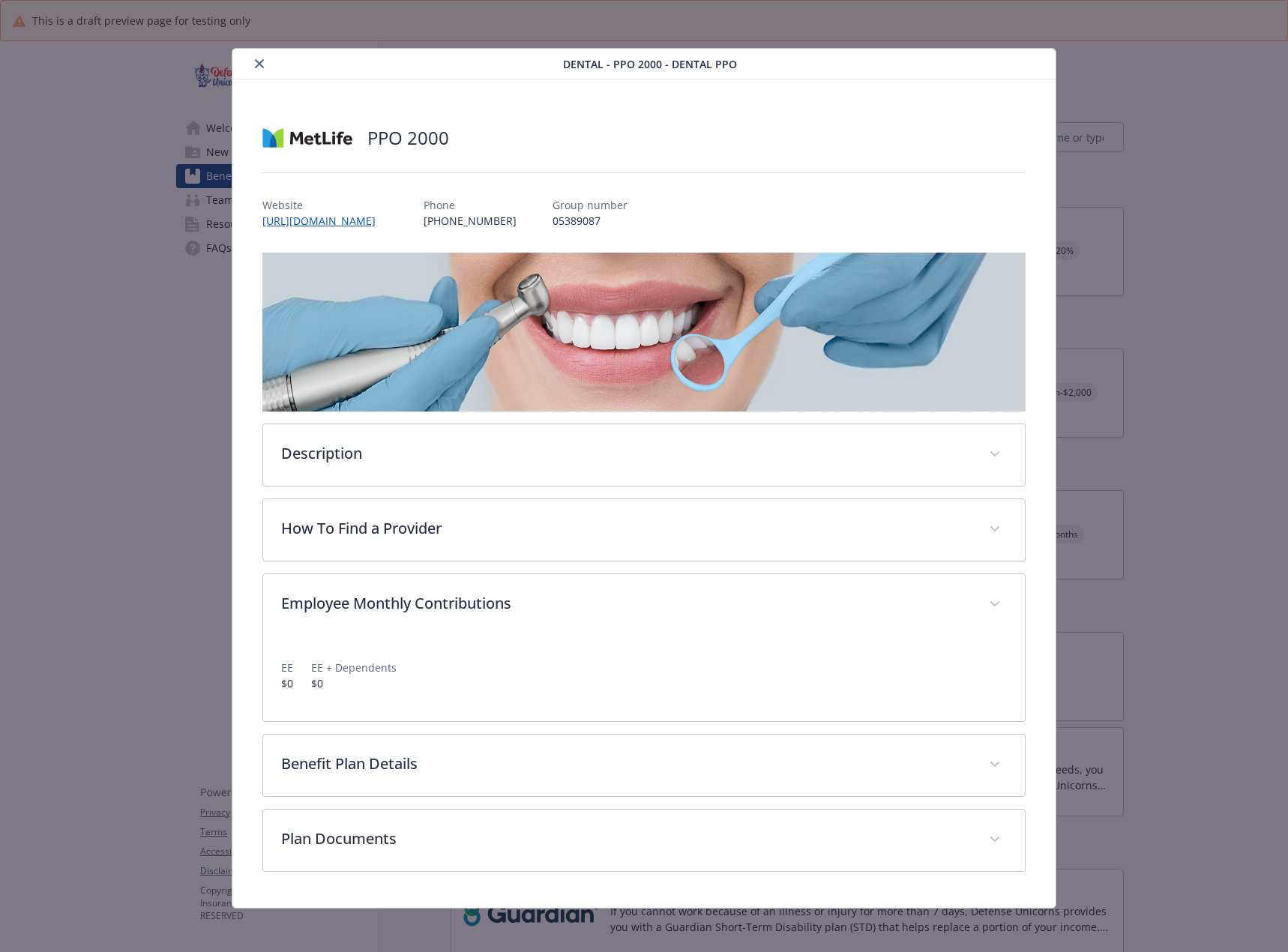
click at [261, 64] on icon "close" at bounding box center [259, 63] width 9 height 9
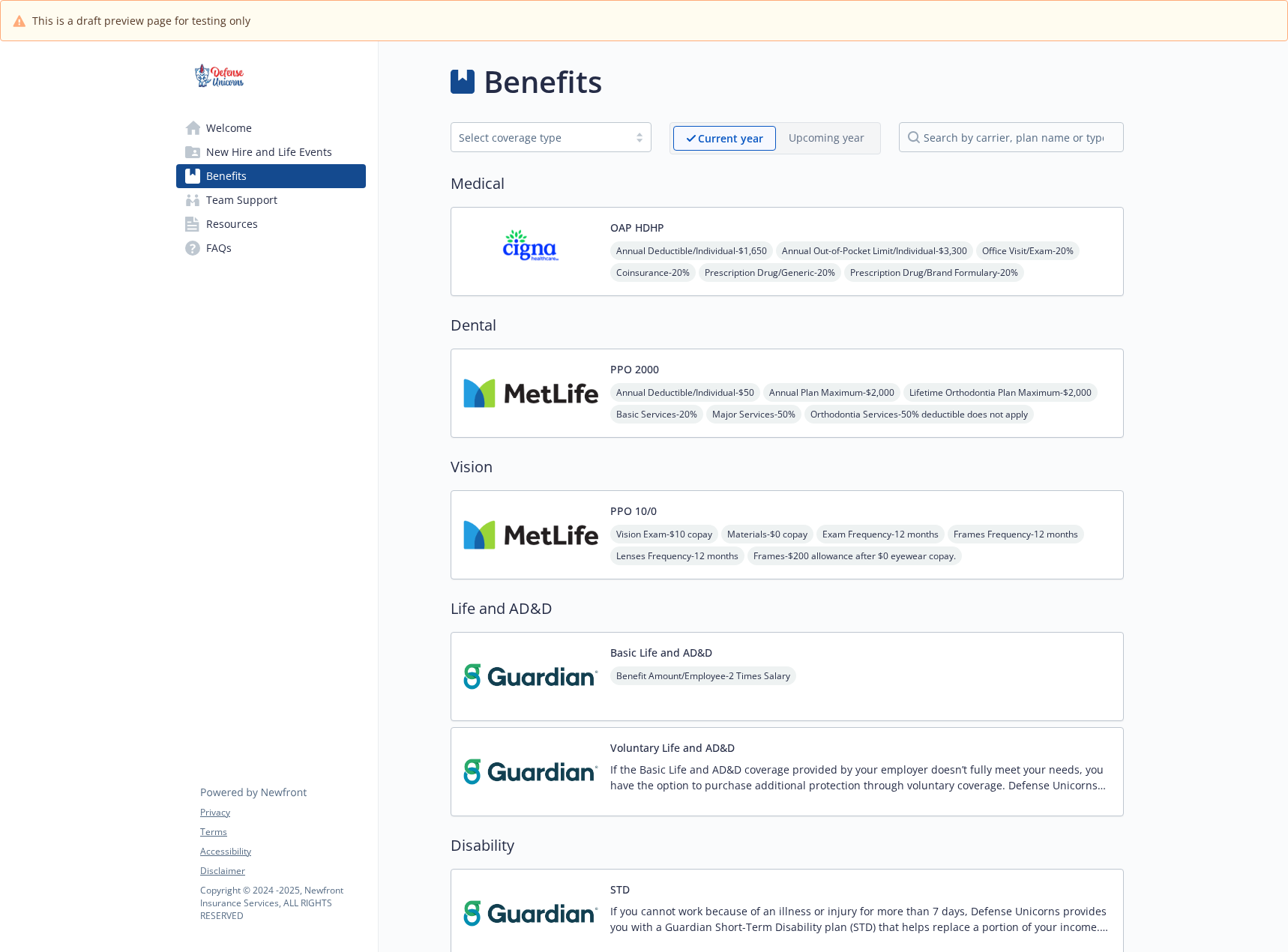
click at [554, 252] on img at bounding box center [531, 251] width 135 height 63
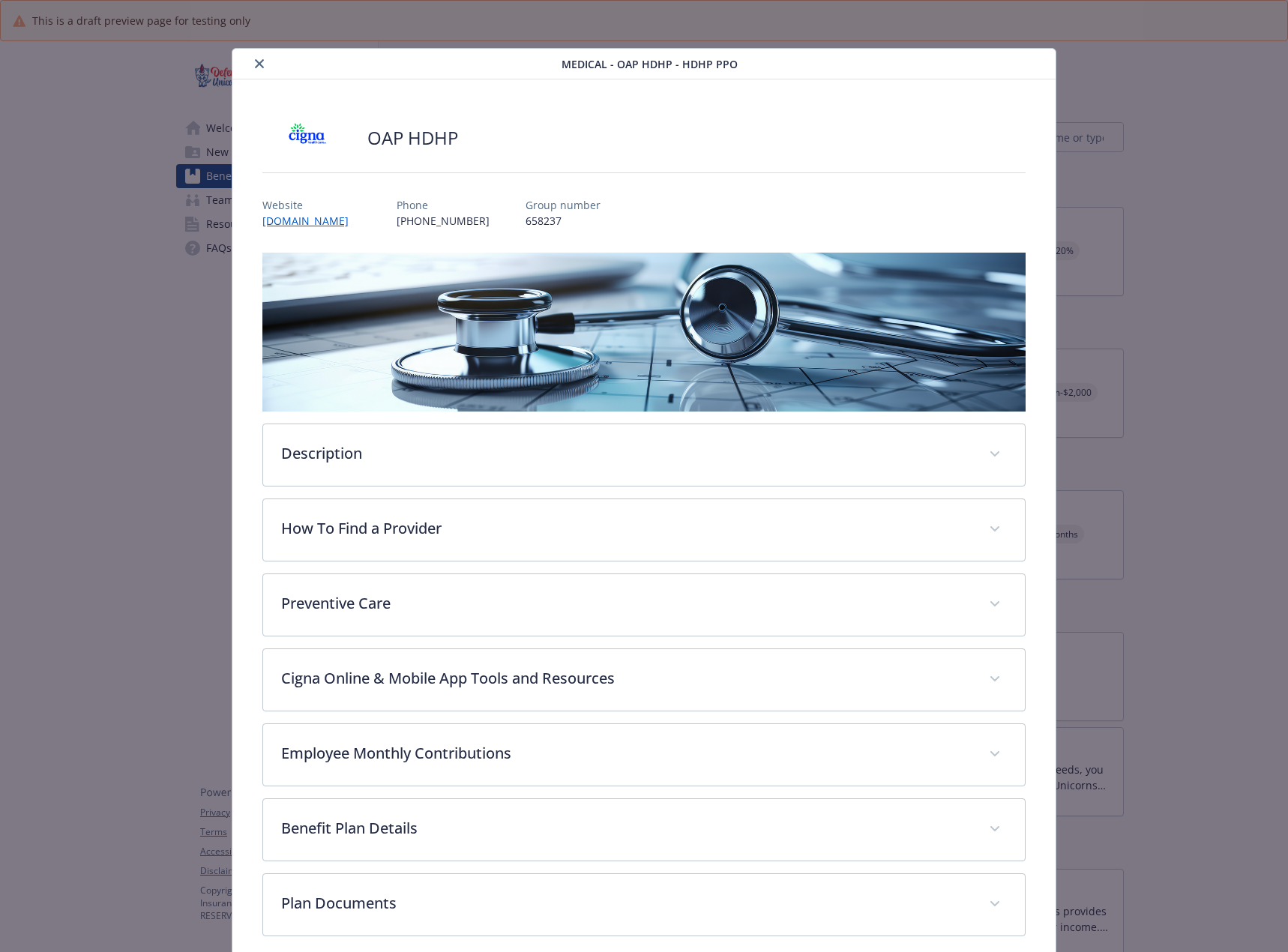
scroll to position [15, 0]
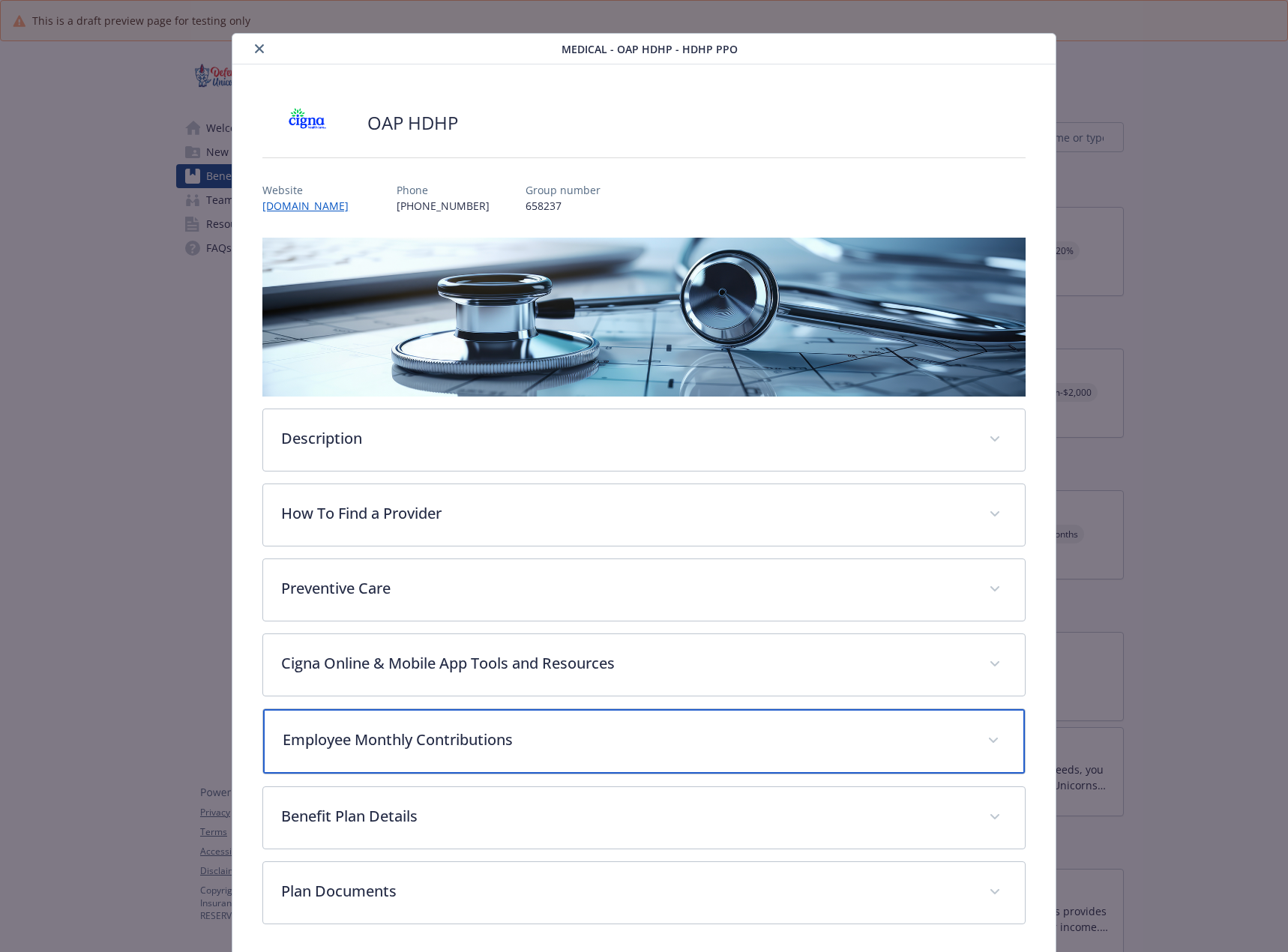
click at [386, 740] on p "Employee Monthly Contributions" at bounding box center [625, 740] width 686 height 23
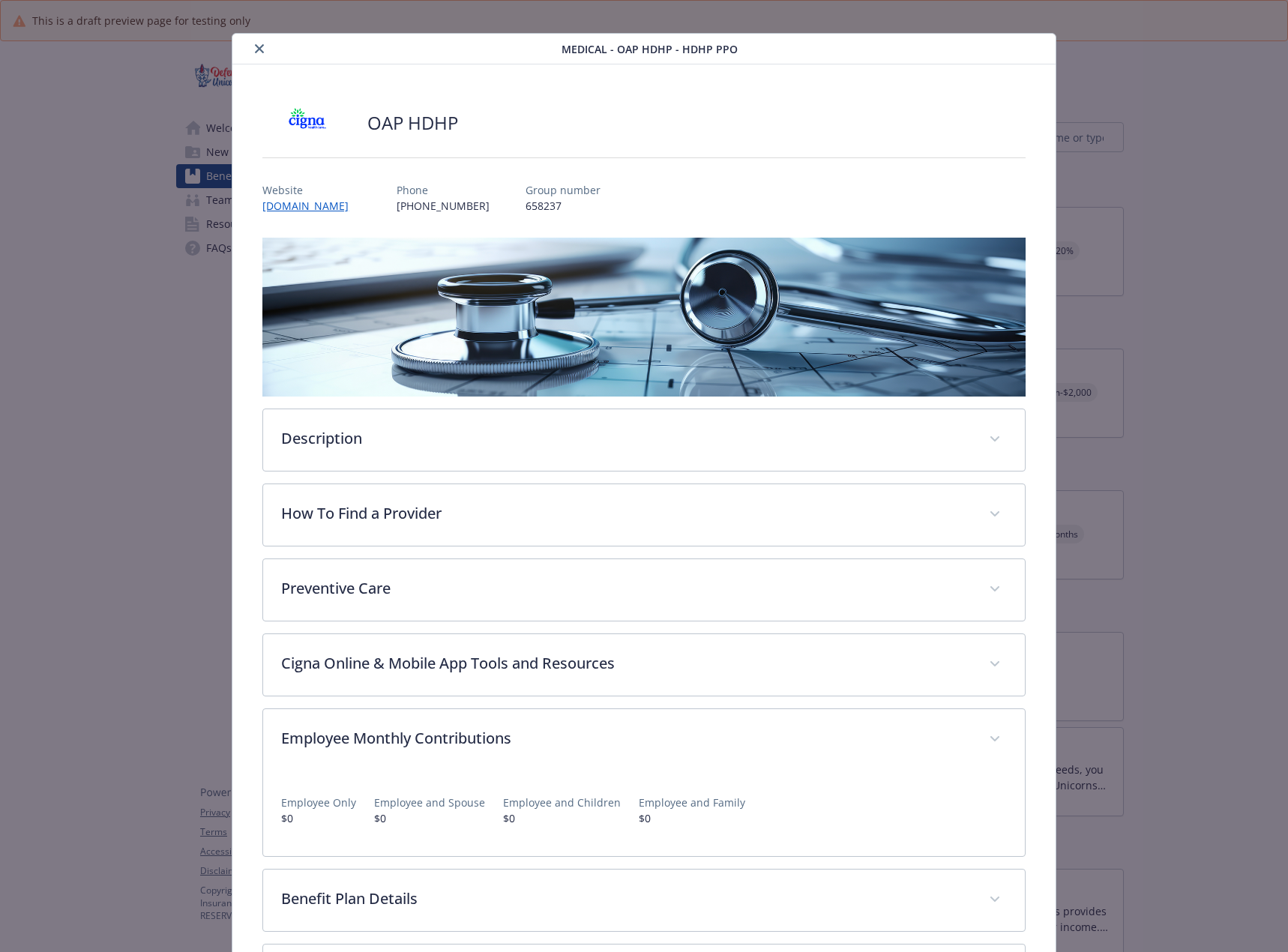
click at [259, 48] on icon "close" at bounding box center [259, 48] width 9 height 9
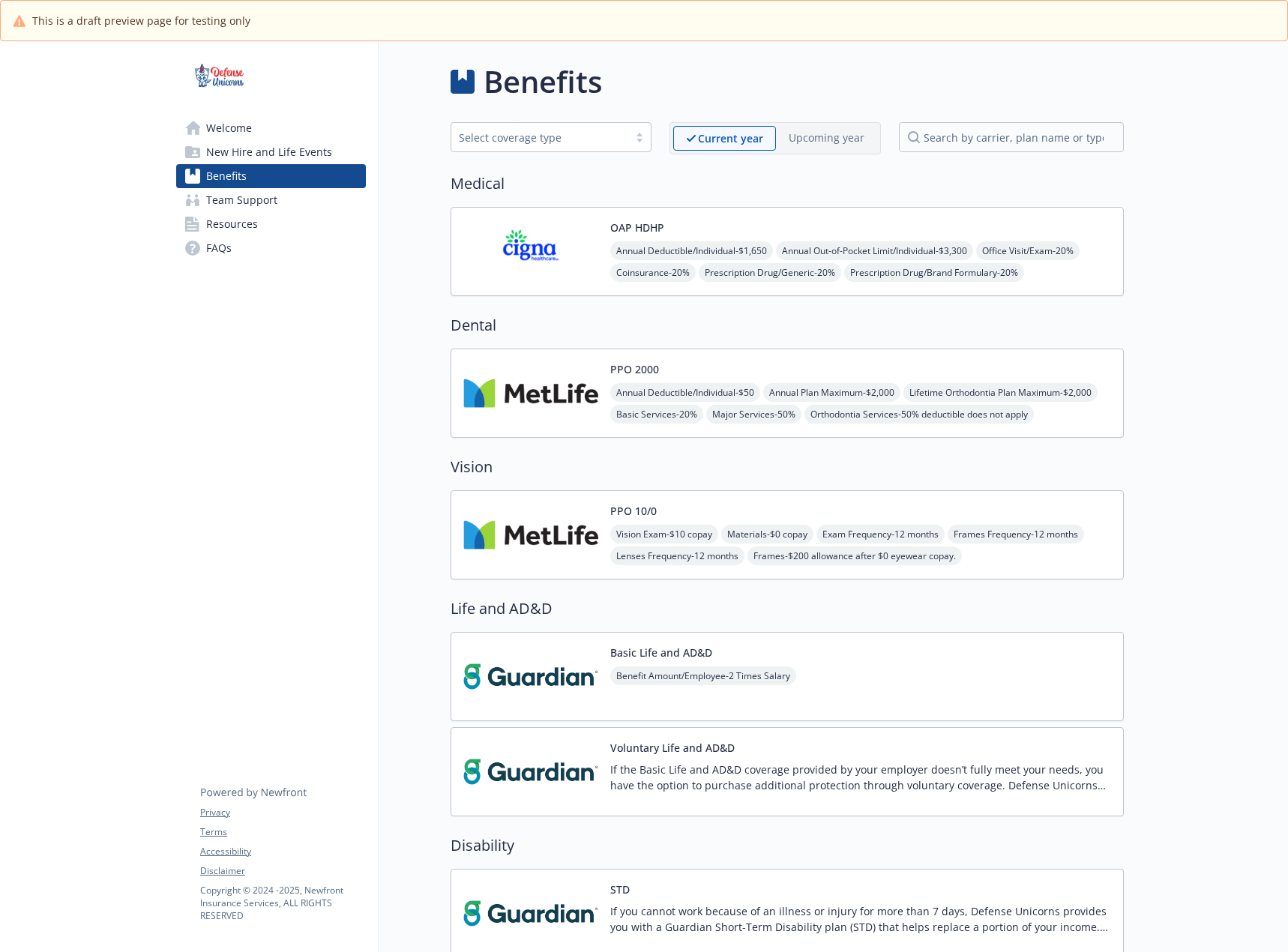
click at [545, 381] on img at bounding box center [531, 393] width 135 height 63
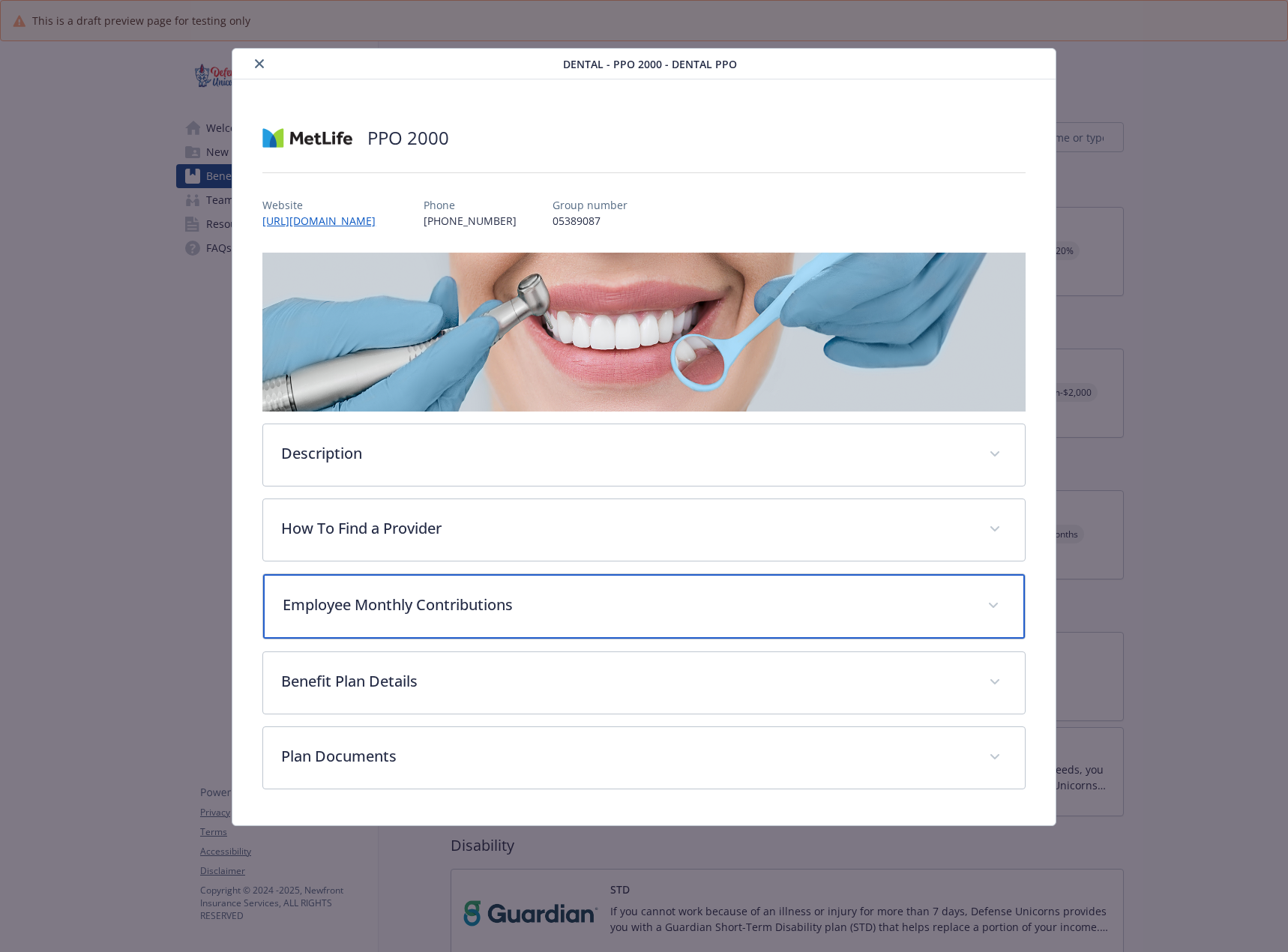
click at [333, 611] on p "Employee Monthly Contributions" at bounding box center [625, 605] width 686 height 23
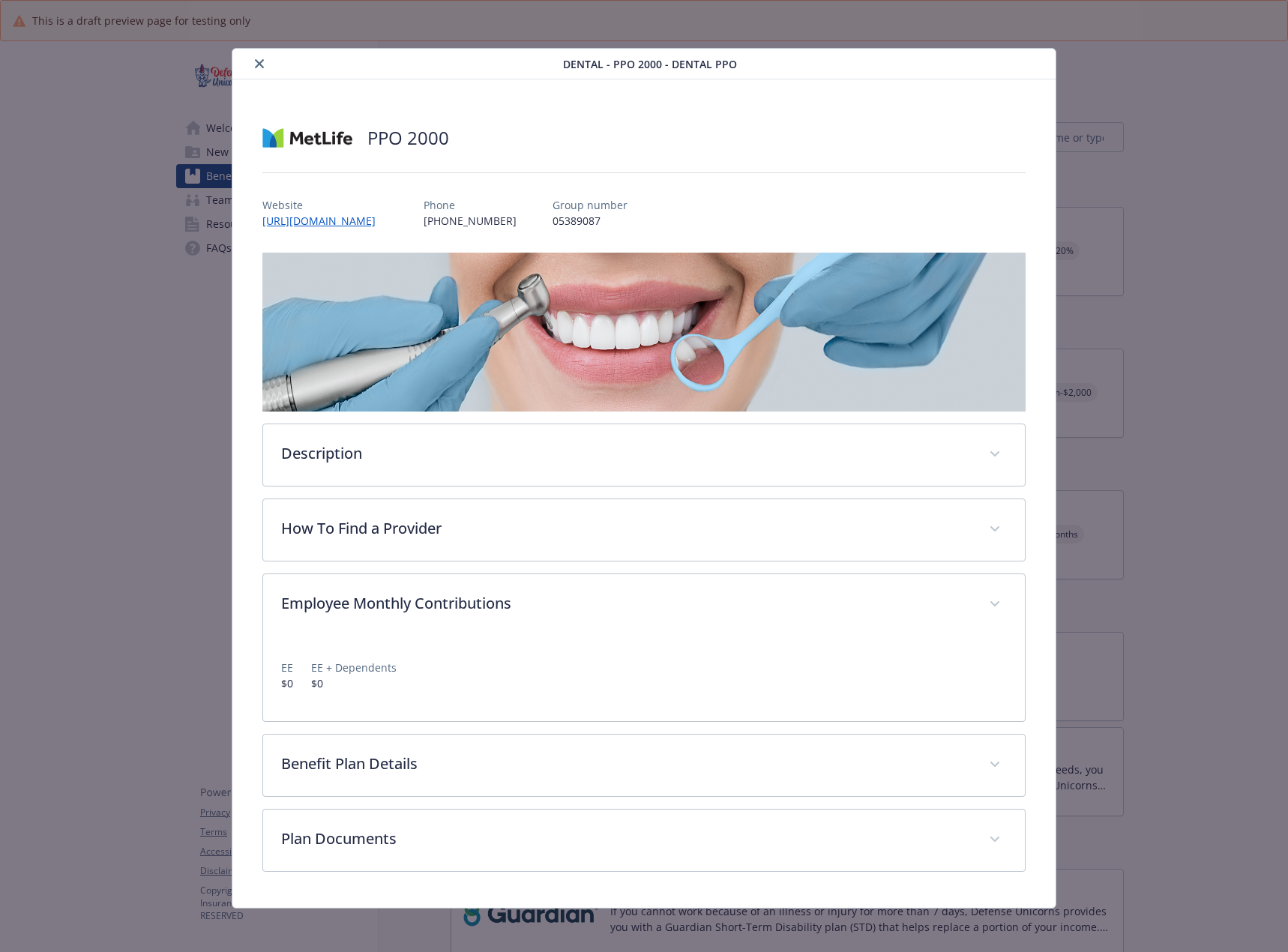
click at [255, 67] on icon "close" at bounding box center [259, 63] width 9 height 9
